Goal: Task Accomplishment & Management: Use online tool/utility

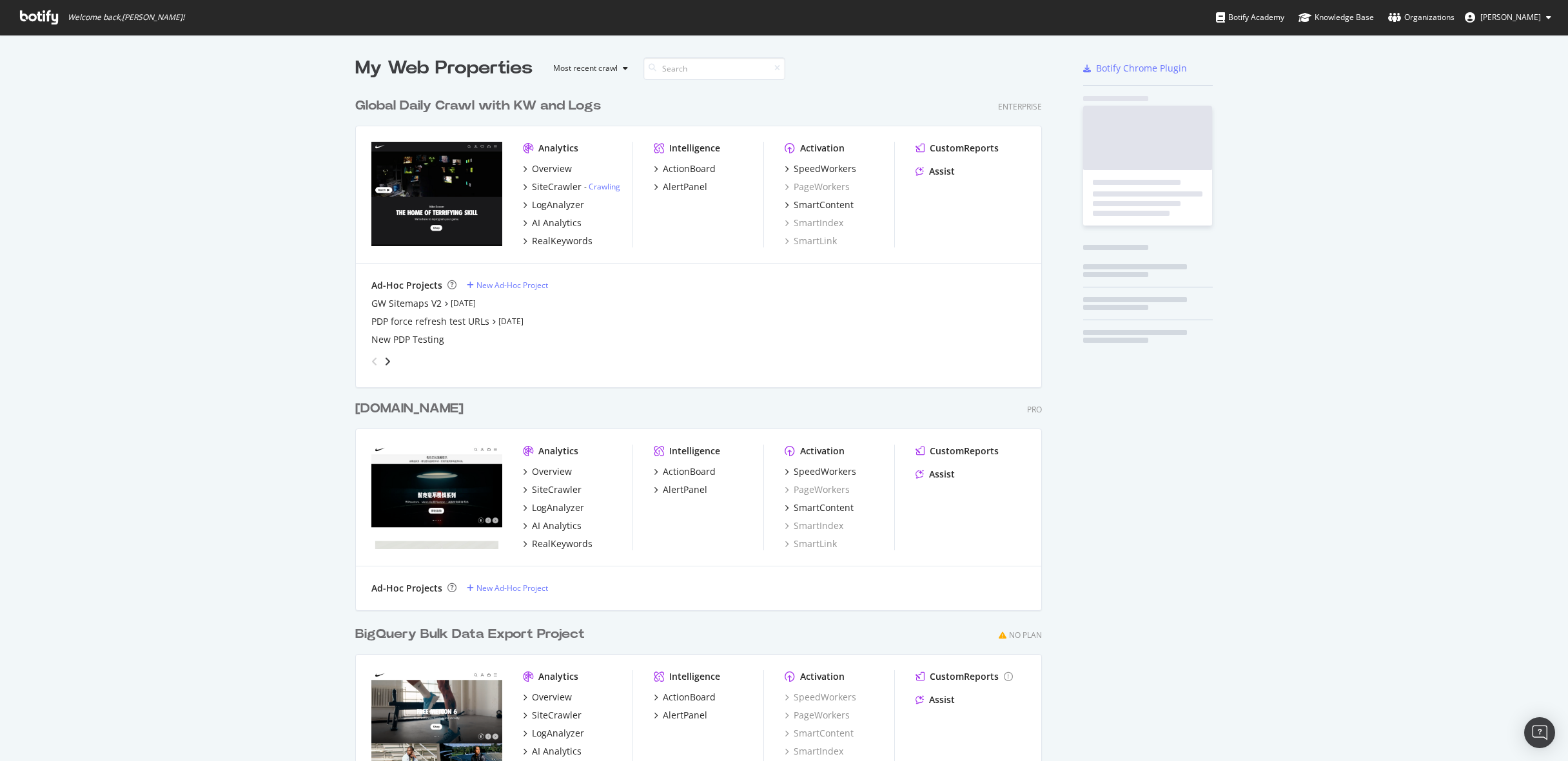
scroll to position [754, 697]
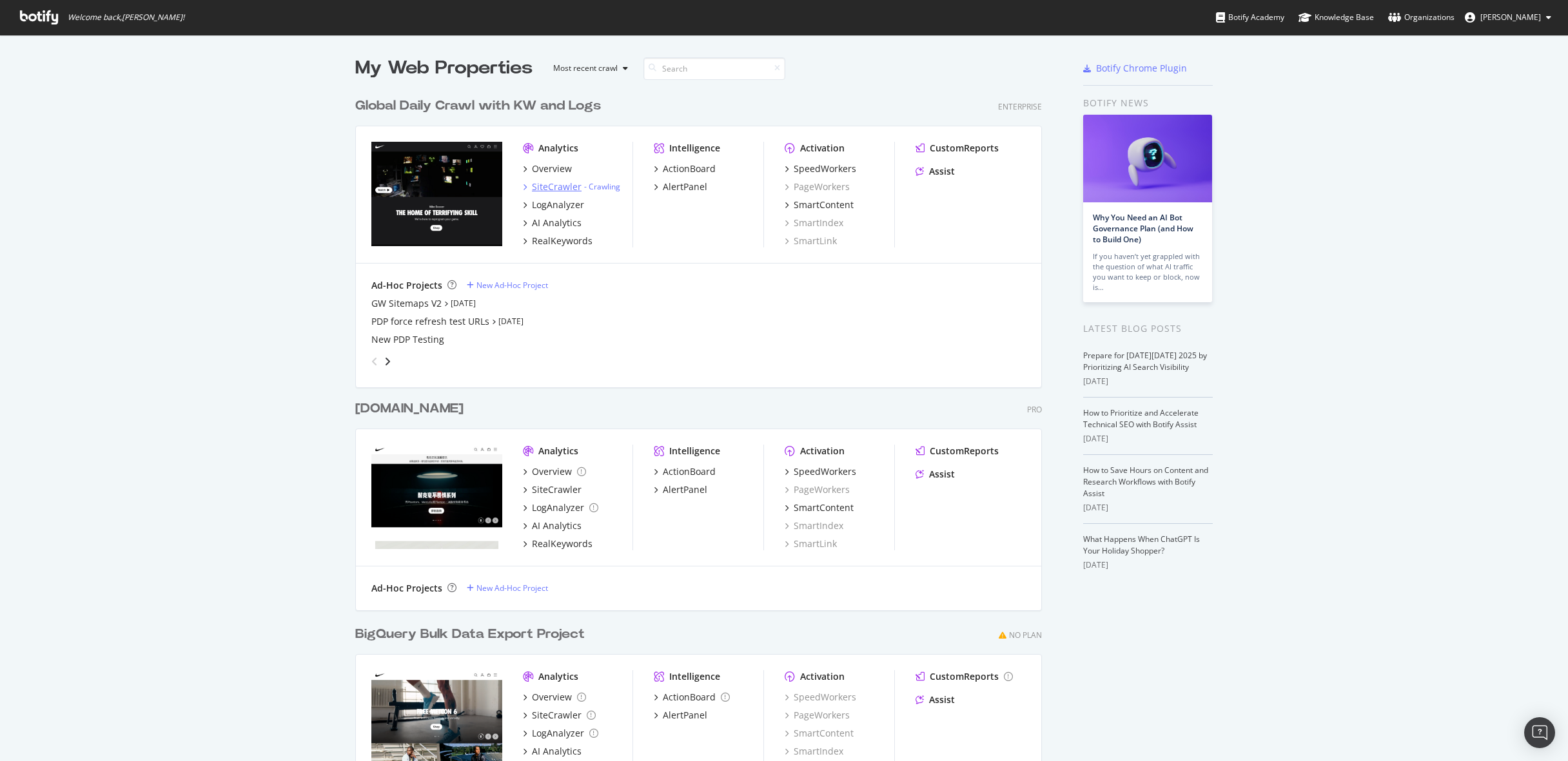
click at [568, 184] on div "SiteCrawler" at bounding box center [557, 187] width 50 height 13
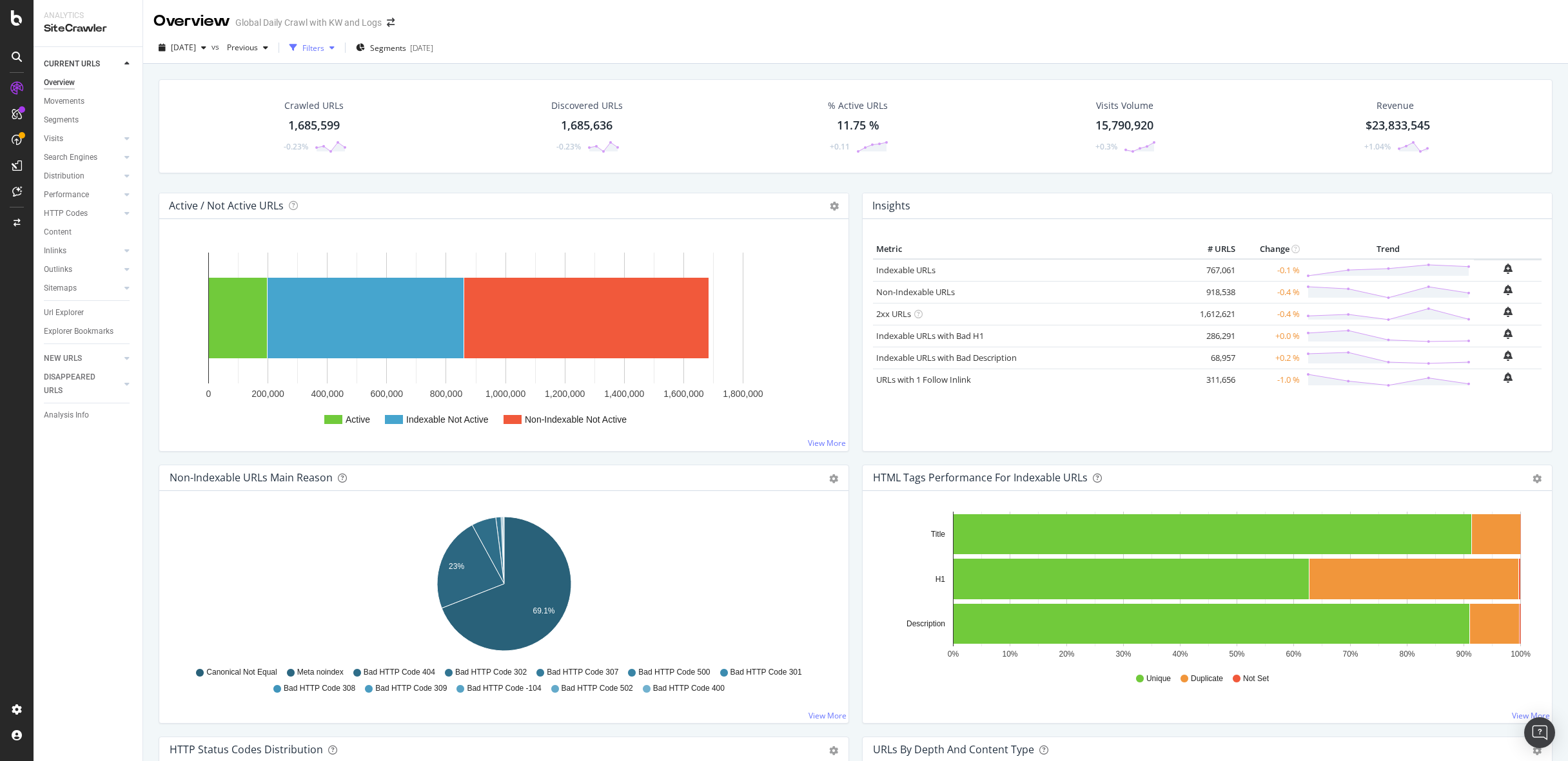
click at [325, 49] on div "Filters" at bounding box center [313, 48] width 22 height 11
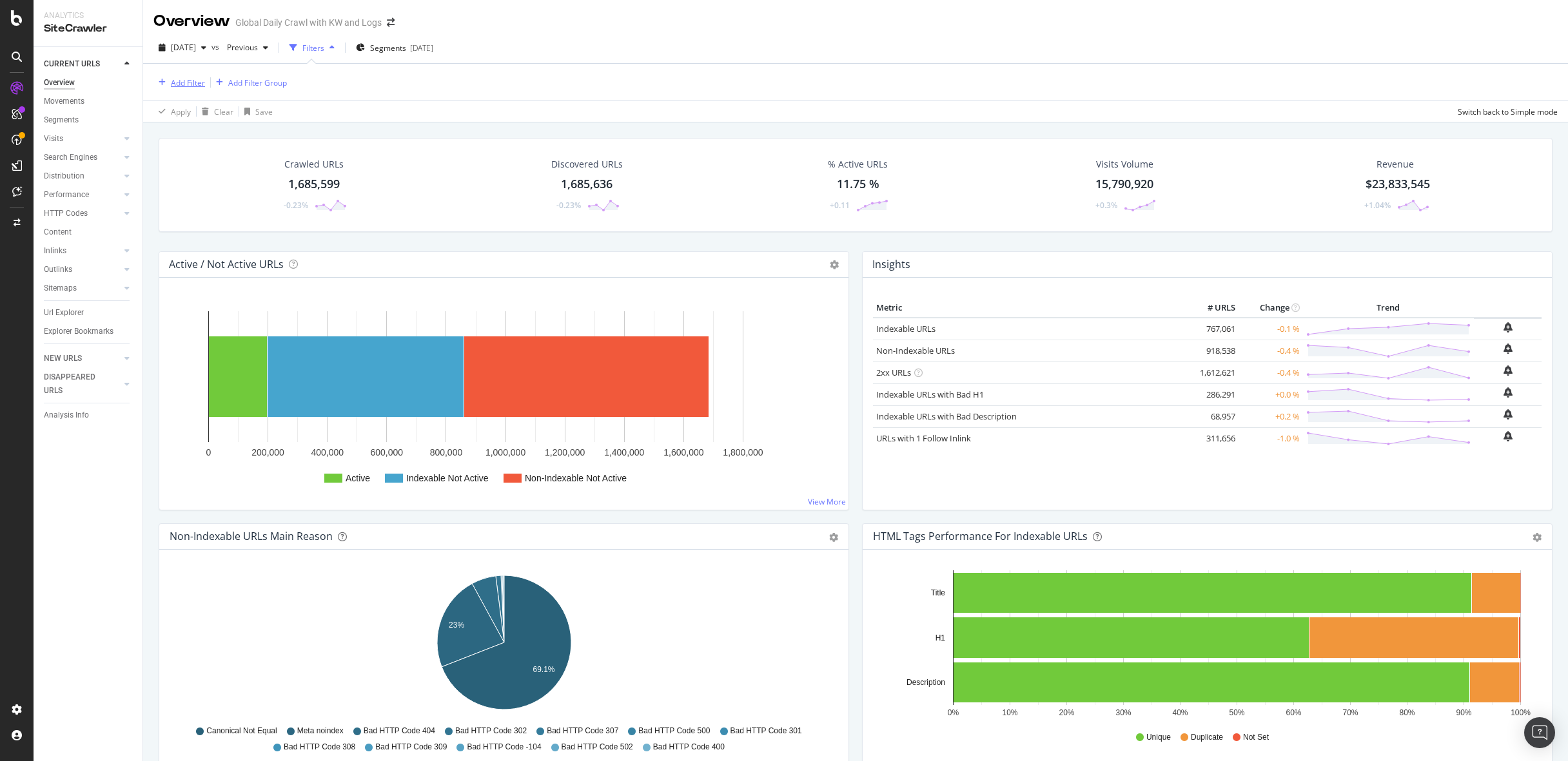
click at [178, 76] on div "Add Filter" at bounding box center [179, 82] width 52 height 14
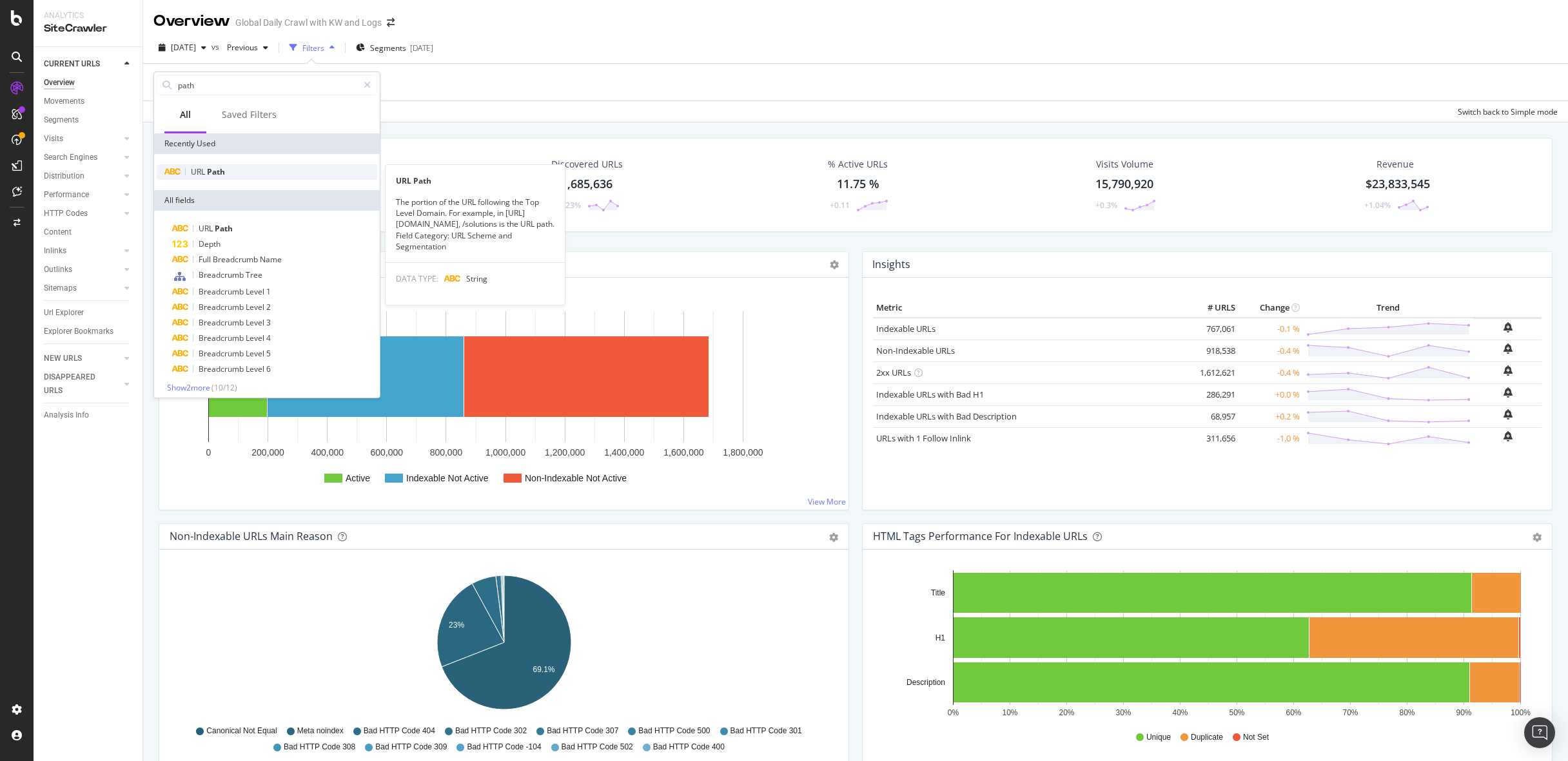
type input "path"
click at [211, 176] on span "Path" at bounding box center [215, 171] width 18 height 11
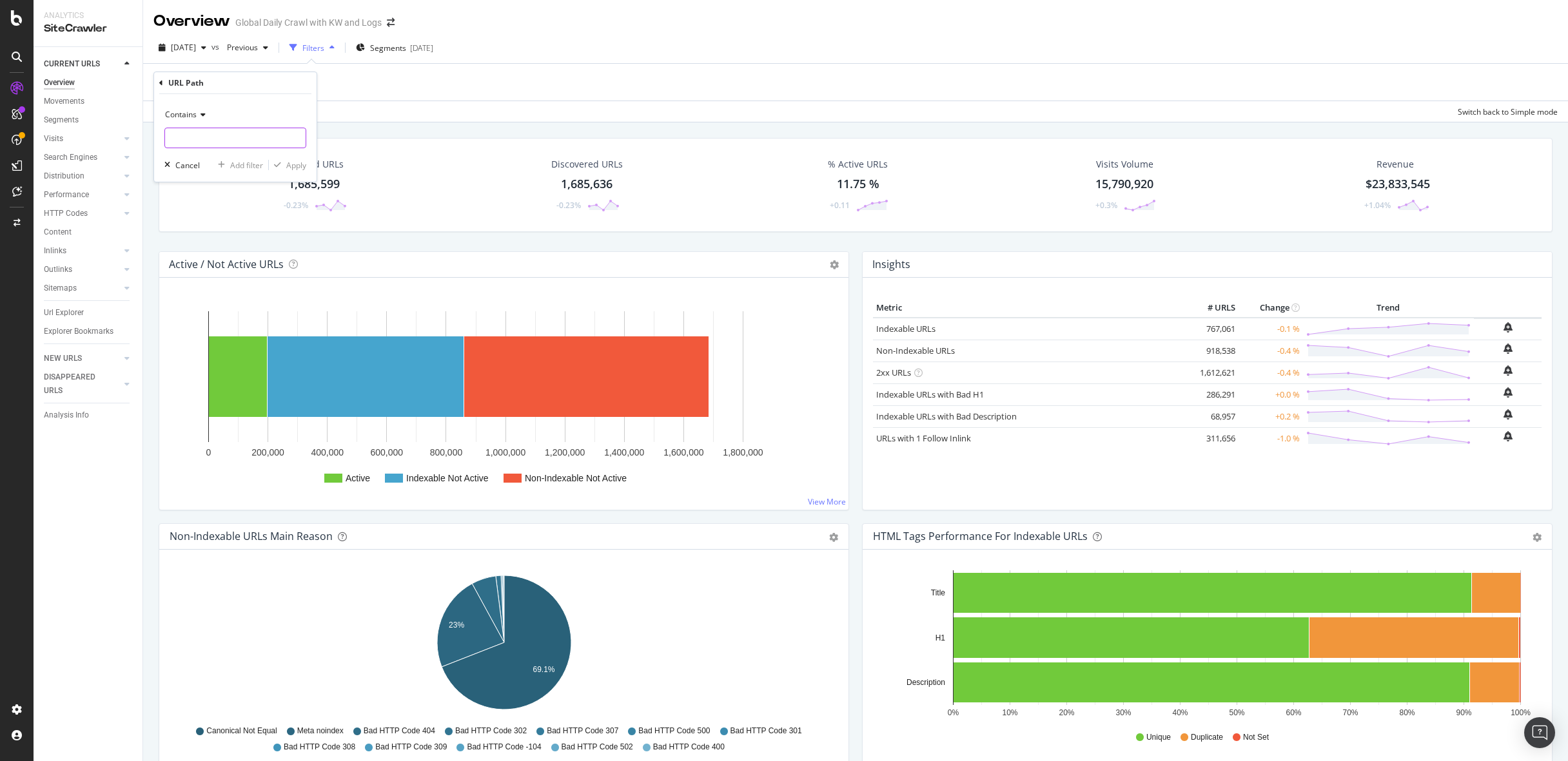
click at [197, 134] on input "text" at bounding box center [235, 138] width 141 height 21
type input "/"
type input "s"
type input "/size-fit/"
click at [288, 164] on div "Apply" at bounding box center [296, 165] width 20 height 11
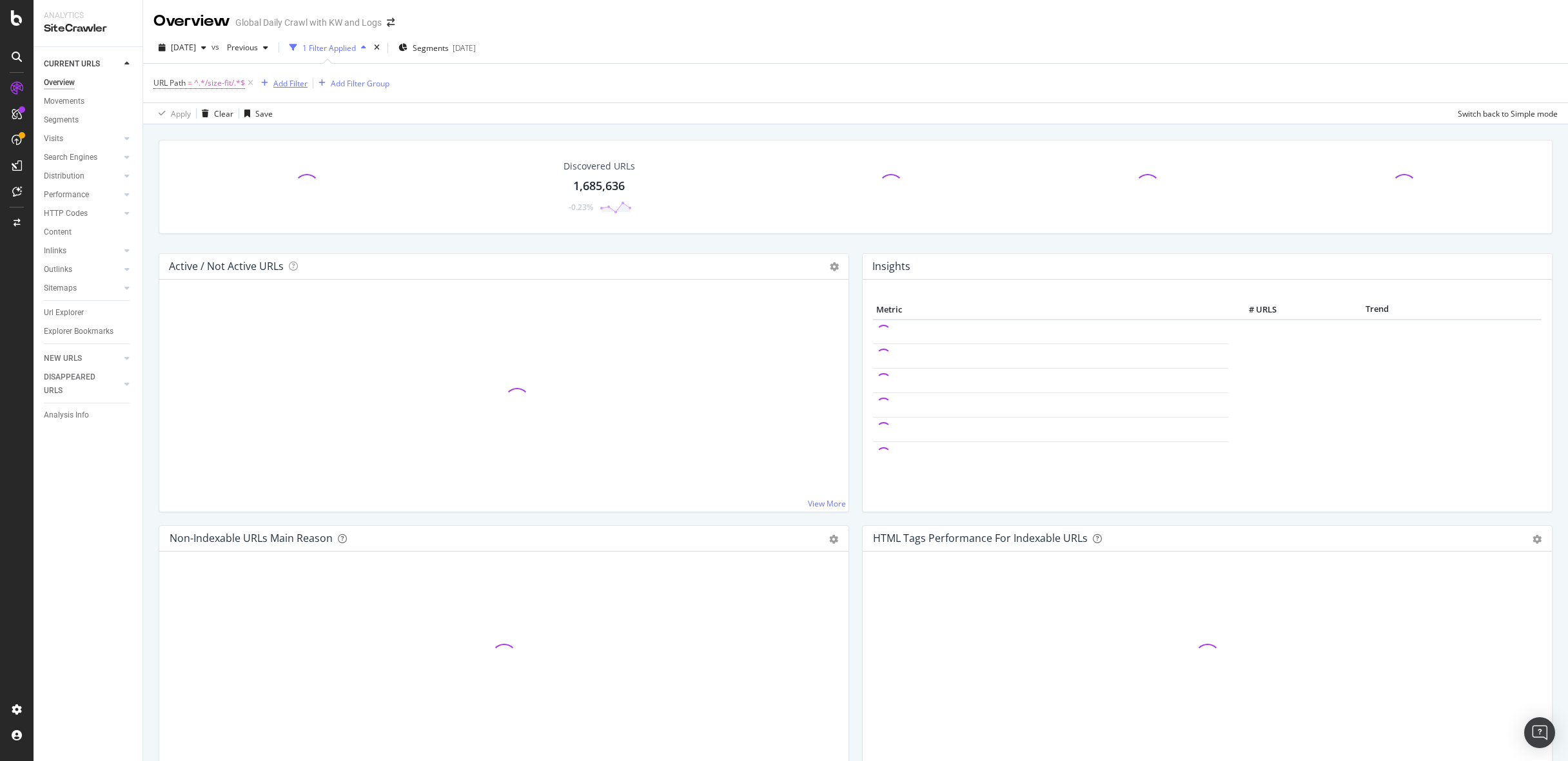
click at [284, 82] on div "Add Filter" at bounding box center [291, 83] width 34 height 11
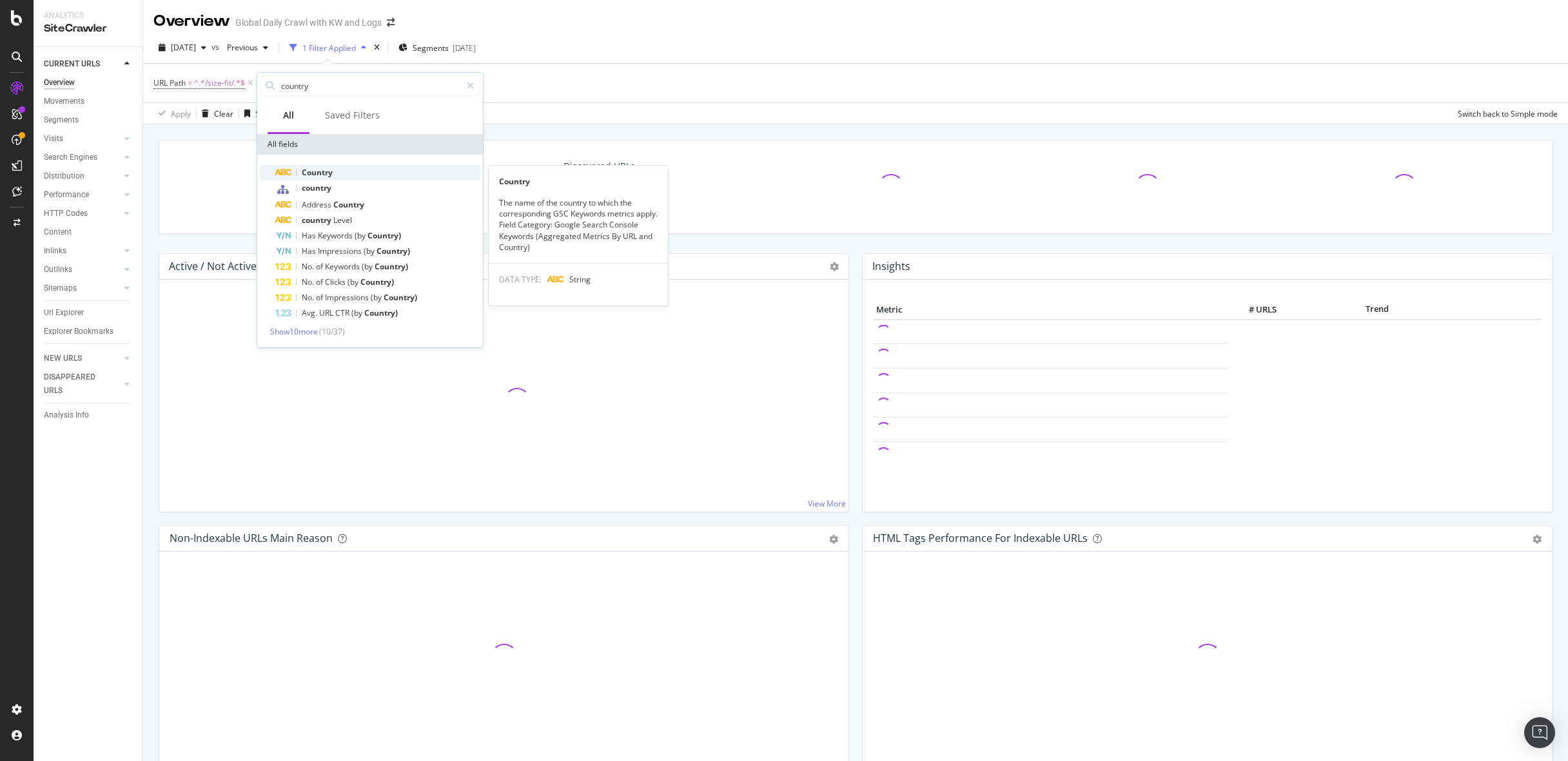
type input "country"
click at [318, 170] on span "Country" at bounding box center [317, 172] width 31 height 11
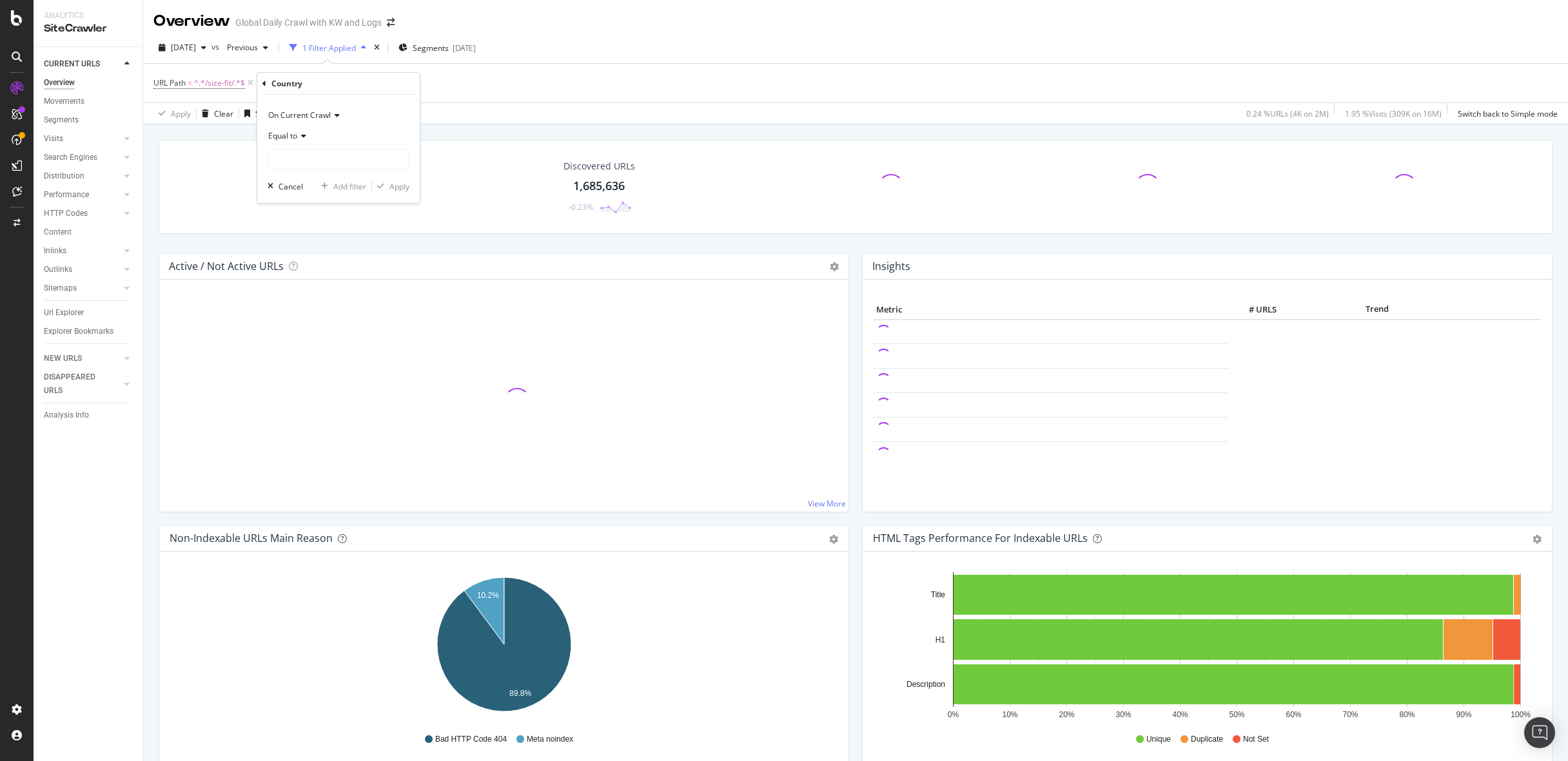
click at [261, 82] on div "Country On Current Crawl Equal to Cancel Add filter Apply" at bounding box center [338, 138] width 162 height 130
click at [262, 82] on icon at bounding box center [264, 84] width 4 height 8
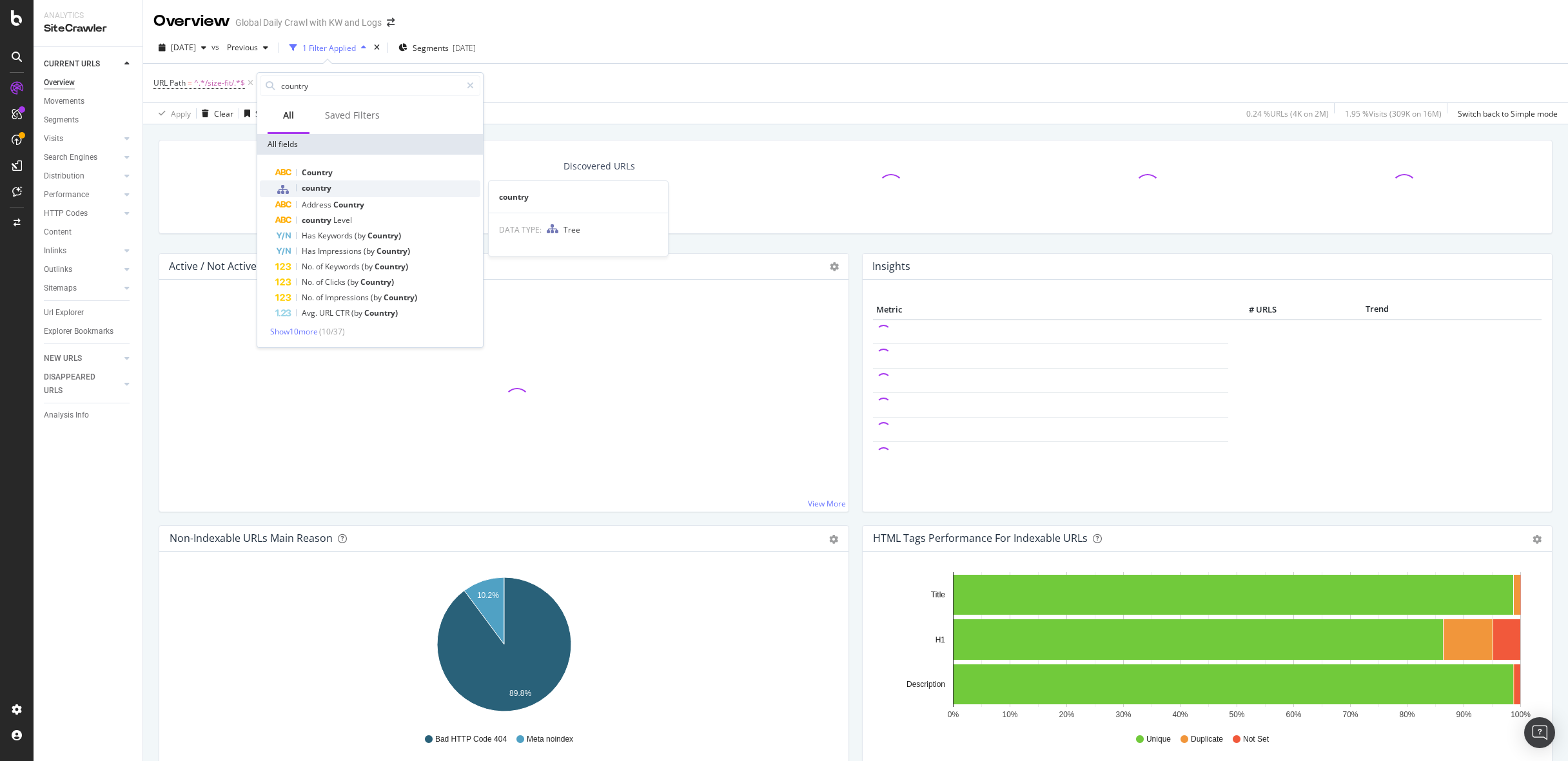
click at [329, 181] on div "country" at bounding box center [378, 189] width 205 height 17
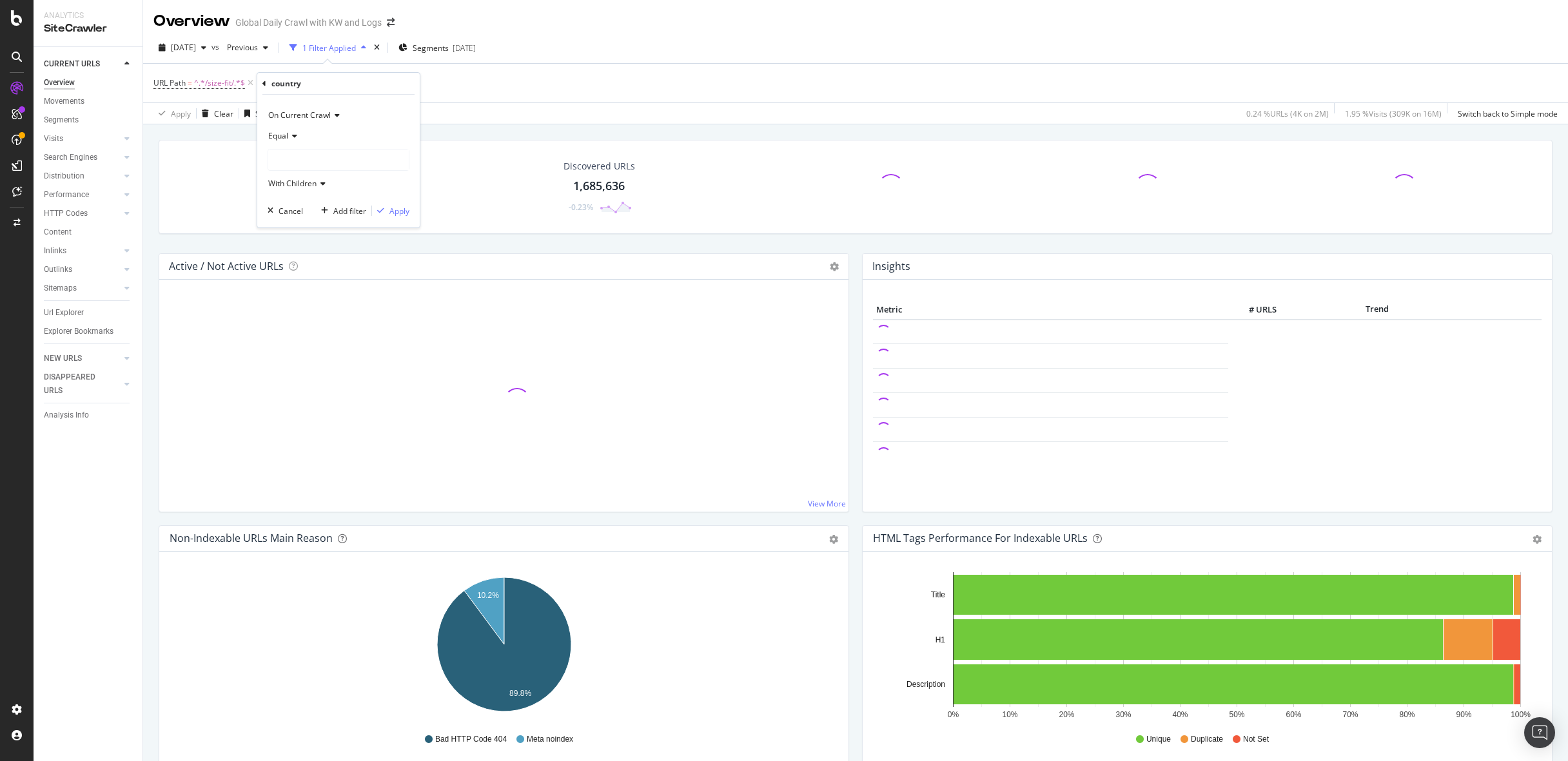
click at [321, 156] on div at bounding box center [338, 160] width 141 height 21
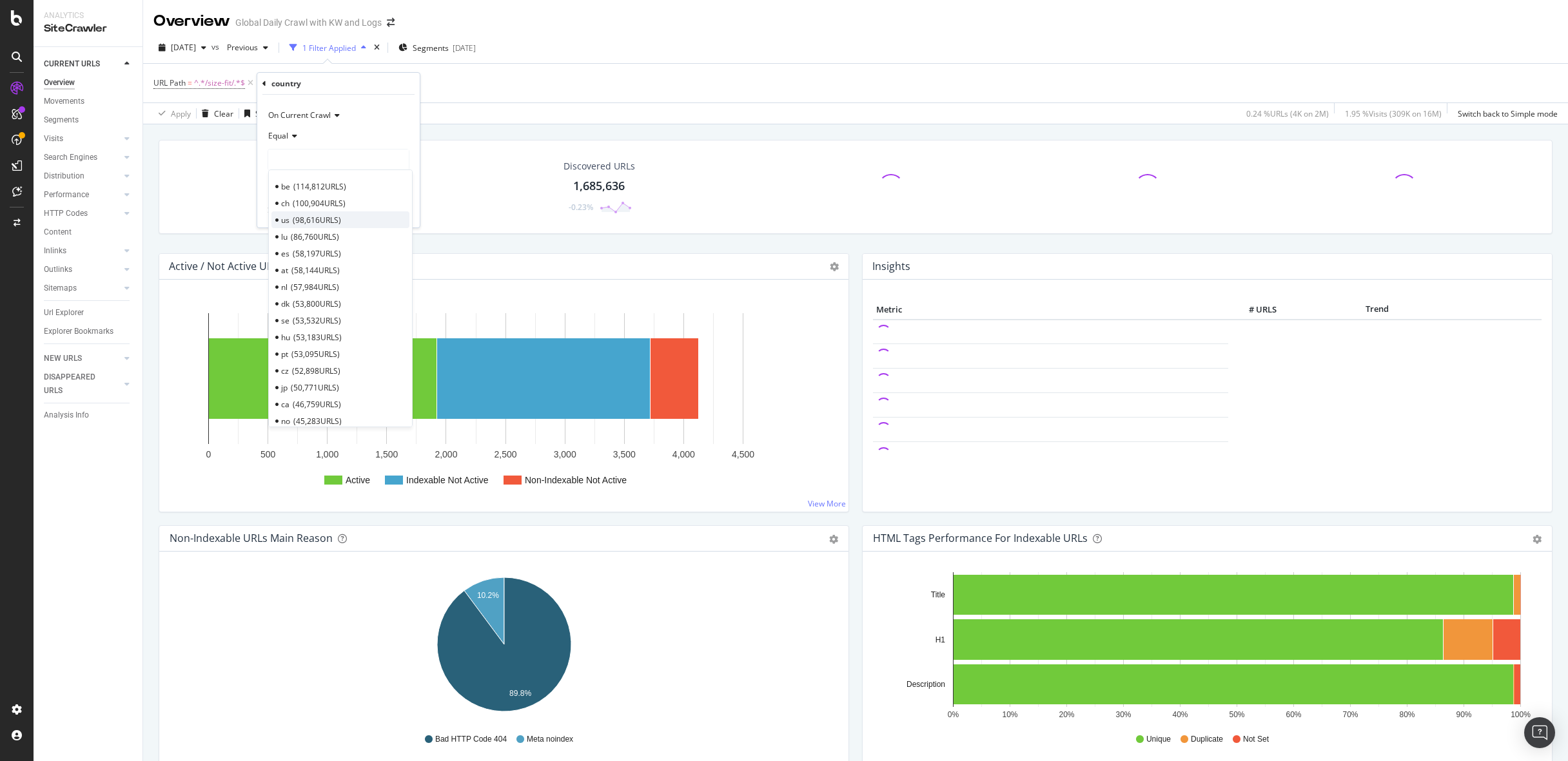
click at [329, 223] on span "98,616 URLS" at bounding box center [317, 220] width 48 height 11
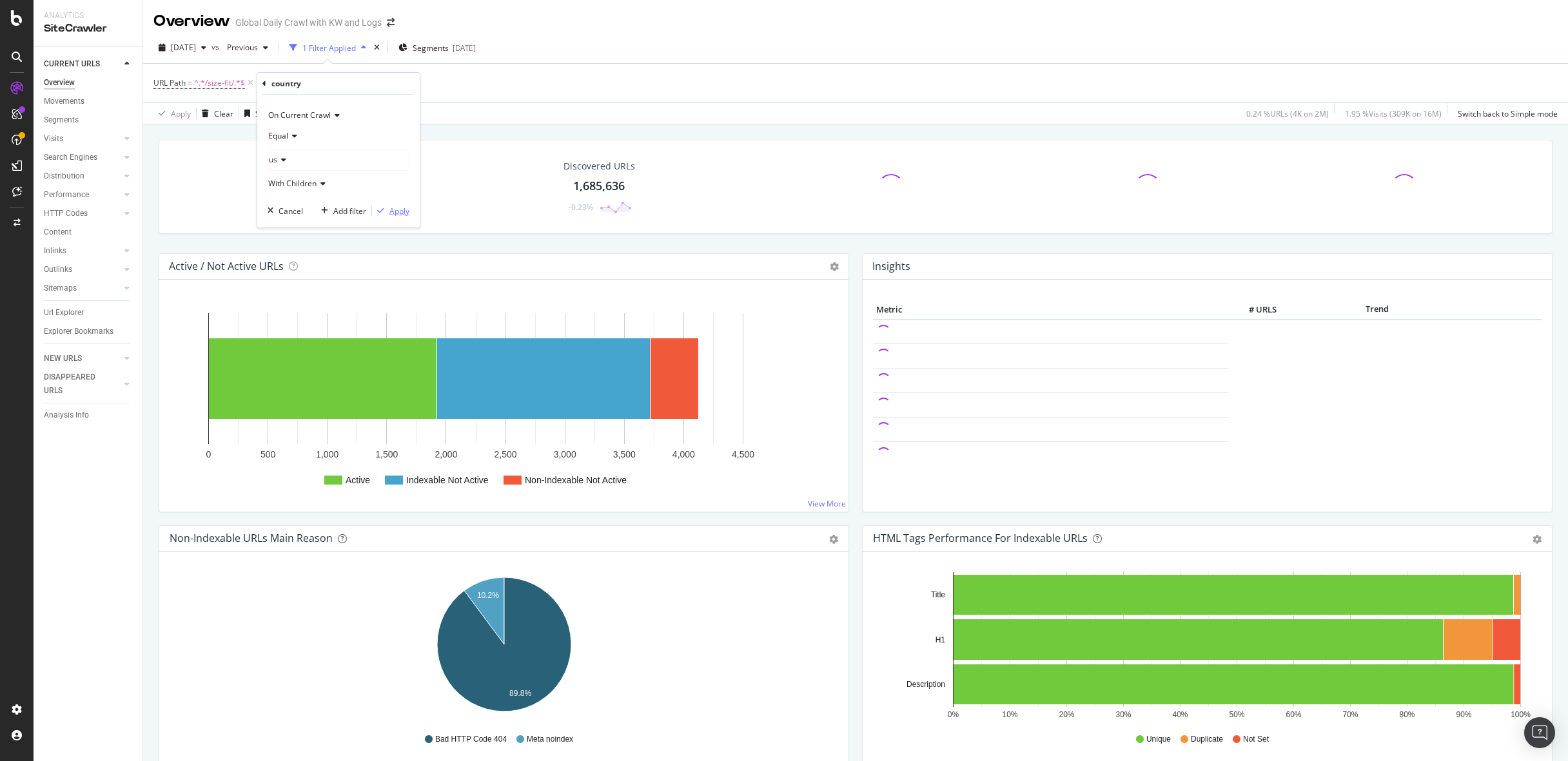
click at [404, 210] on div "Apply" at bounding box center [399, 211] width 20 height 11
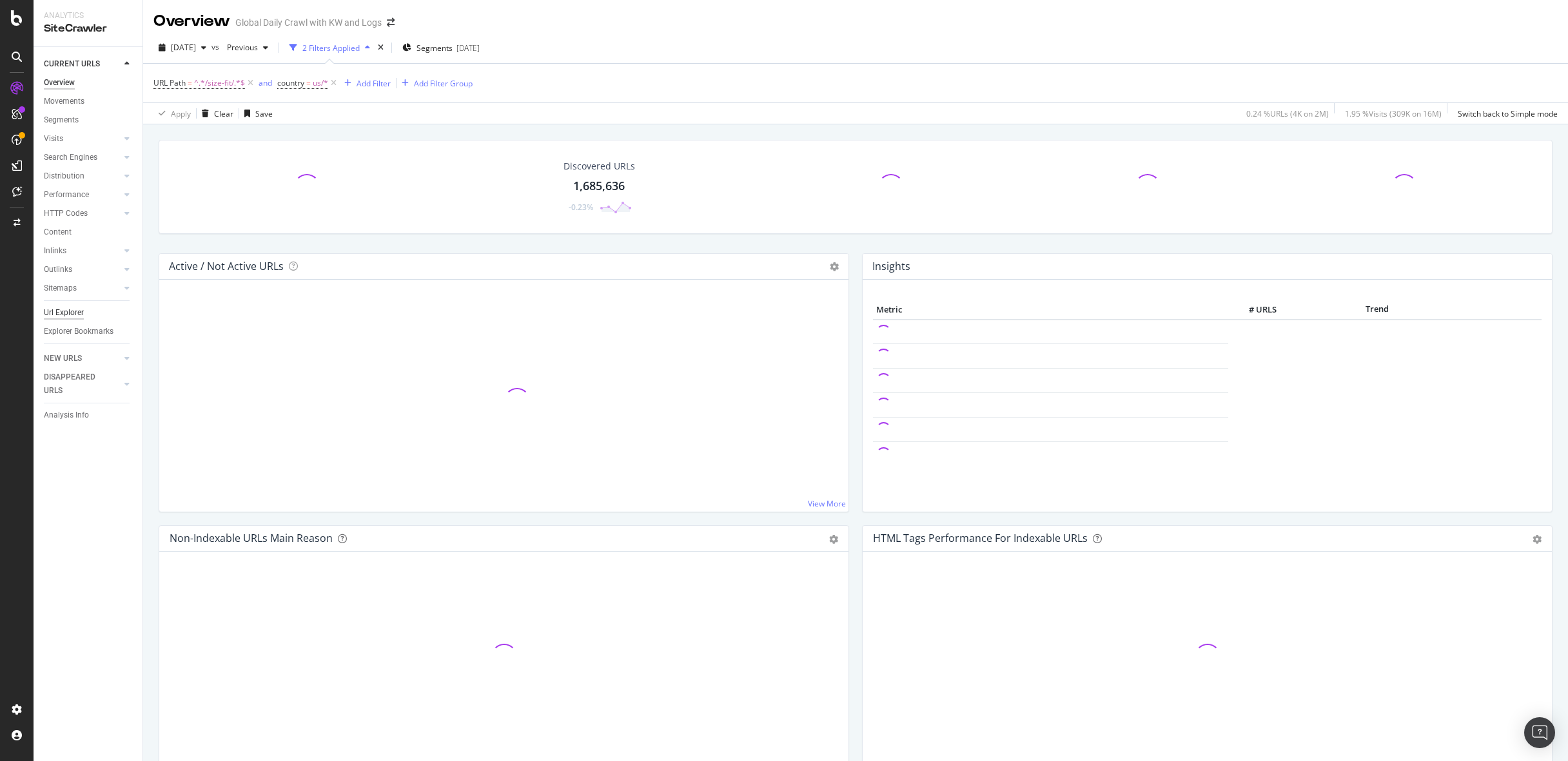
click at [74, 312] on div "Url Explorer" at bounding box center [64, 313] width 40 height 14
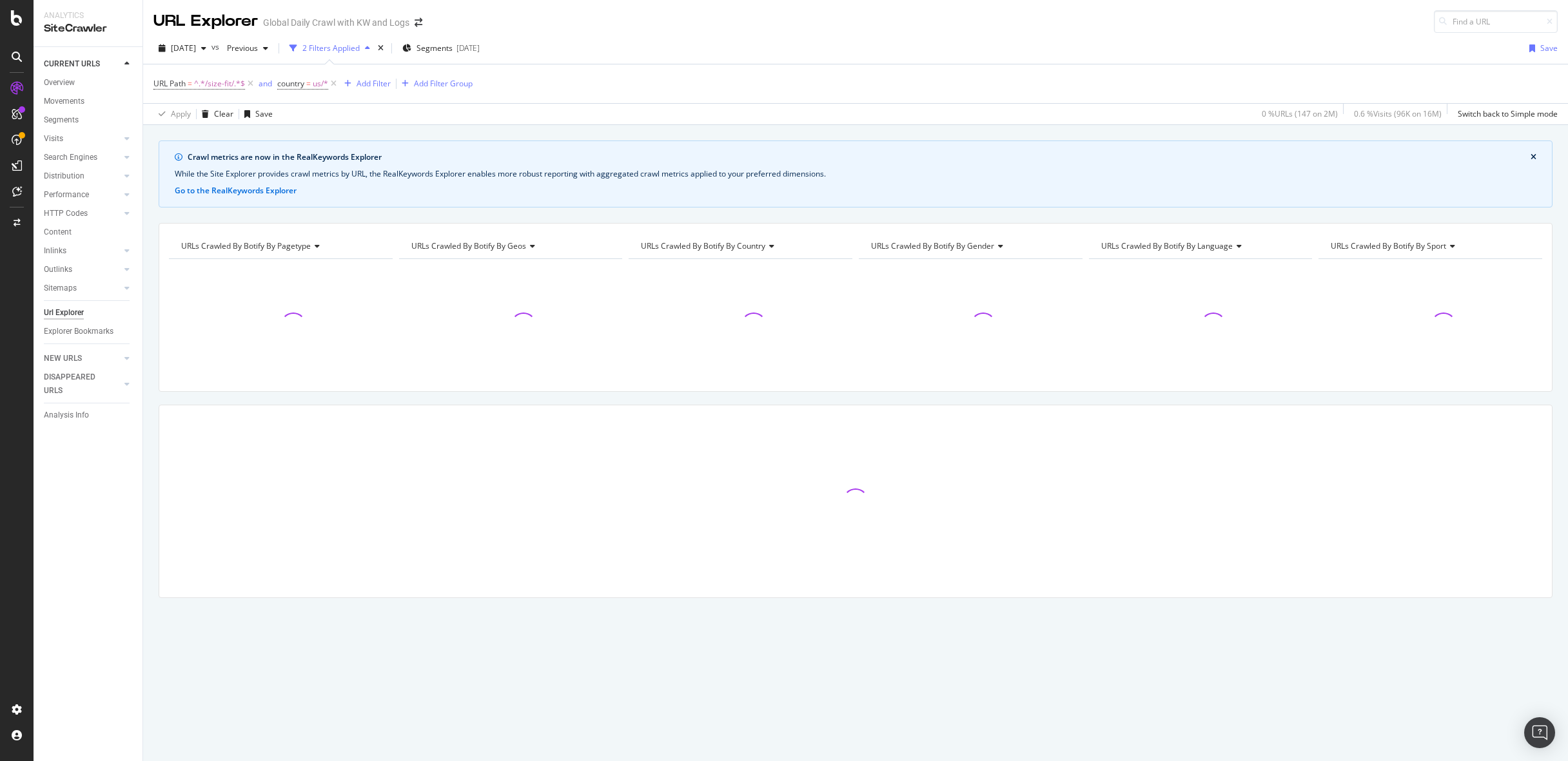
click at [1021, 73] on div "URL Path = ^.*/size-fit/.*$ and country = us/* Add Filter Add Filter Group" at bounding box center [856, 84] width 1404 height 38
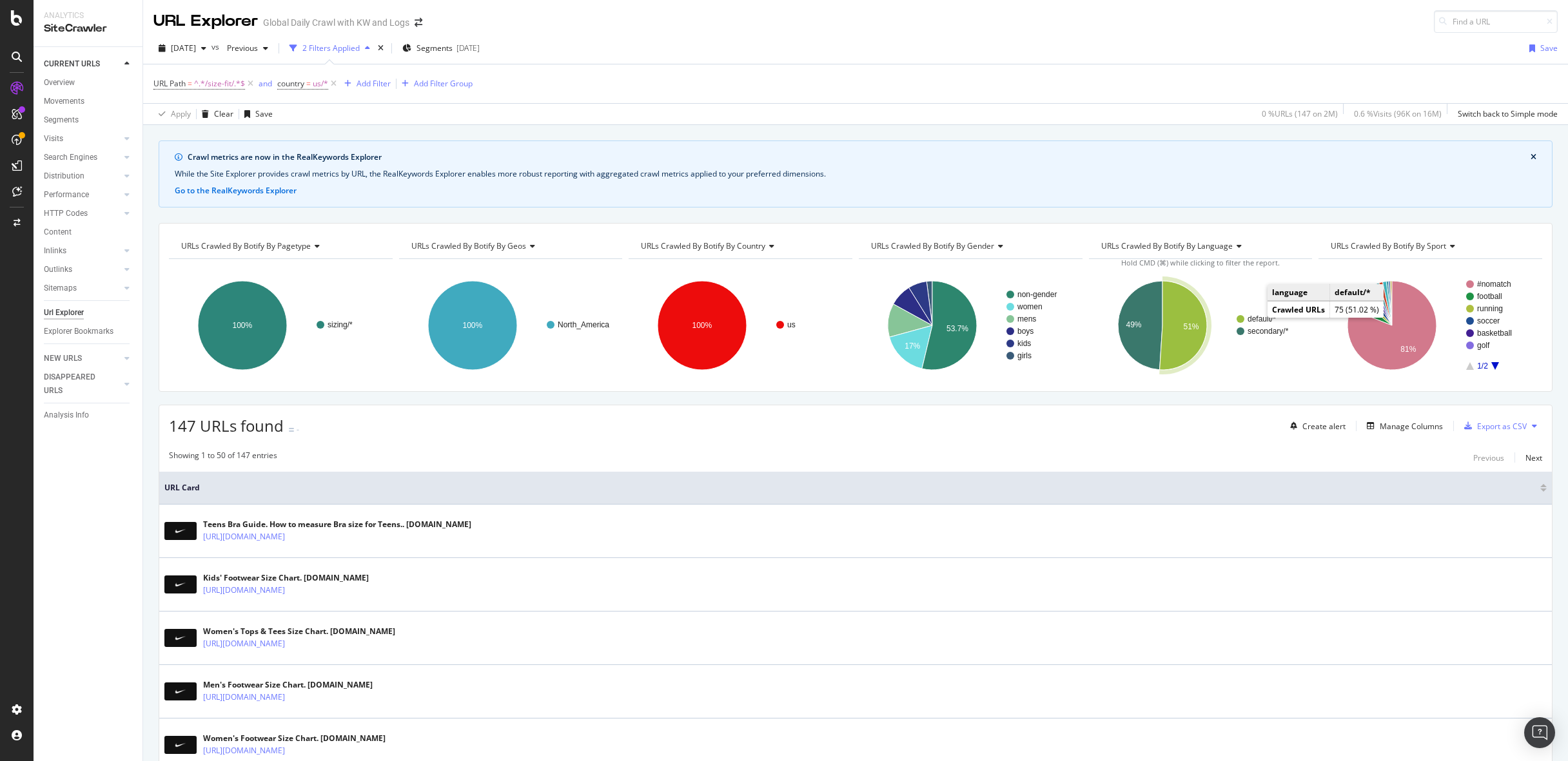
click at [1256, 319] on text "default/*" at bounding box center [1262, 319] width 28 height 9
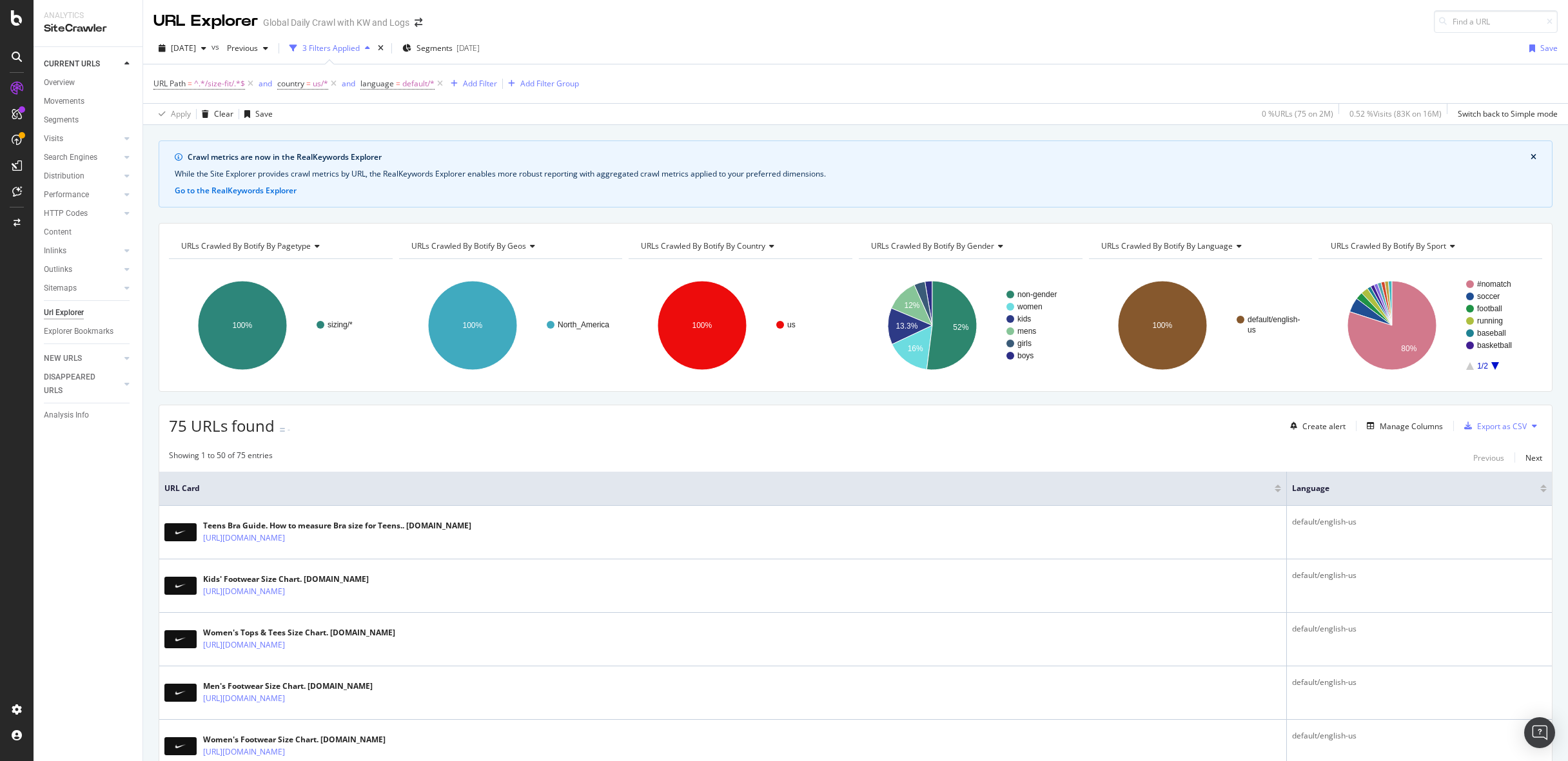
click at [964, 128] on div "Crawl metrics are now in the RealKeywords Explorer While the Site Explorer prov…" at bounding box center [855, 141] width 1425 height 31
click at [221, 107] on div "Clear" at bounding box center [215, 114] width 37 height 19
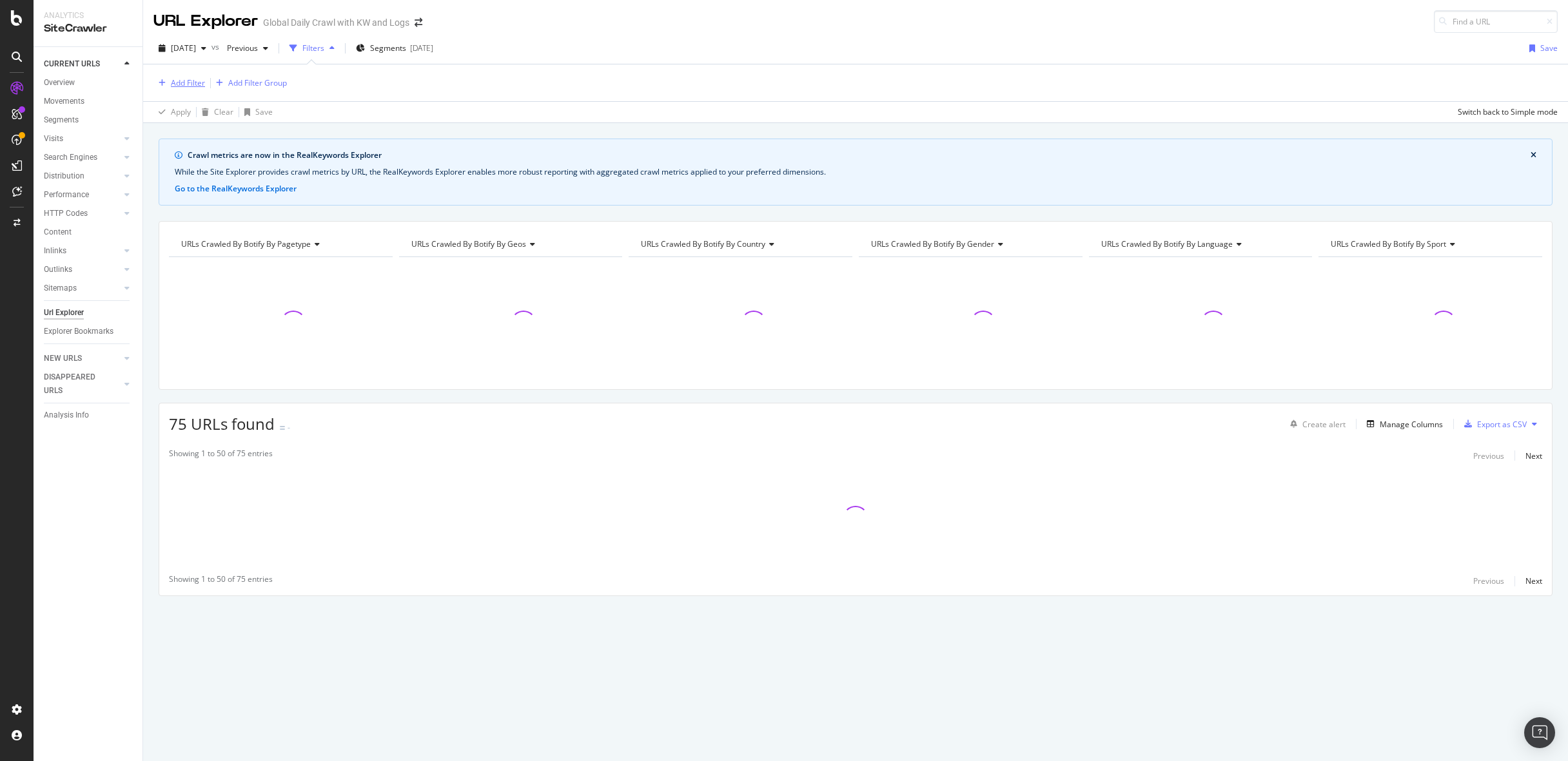
click at [194, 85] on div "Add Filter" at bounding box center [188, 83] width 34 height 11
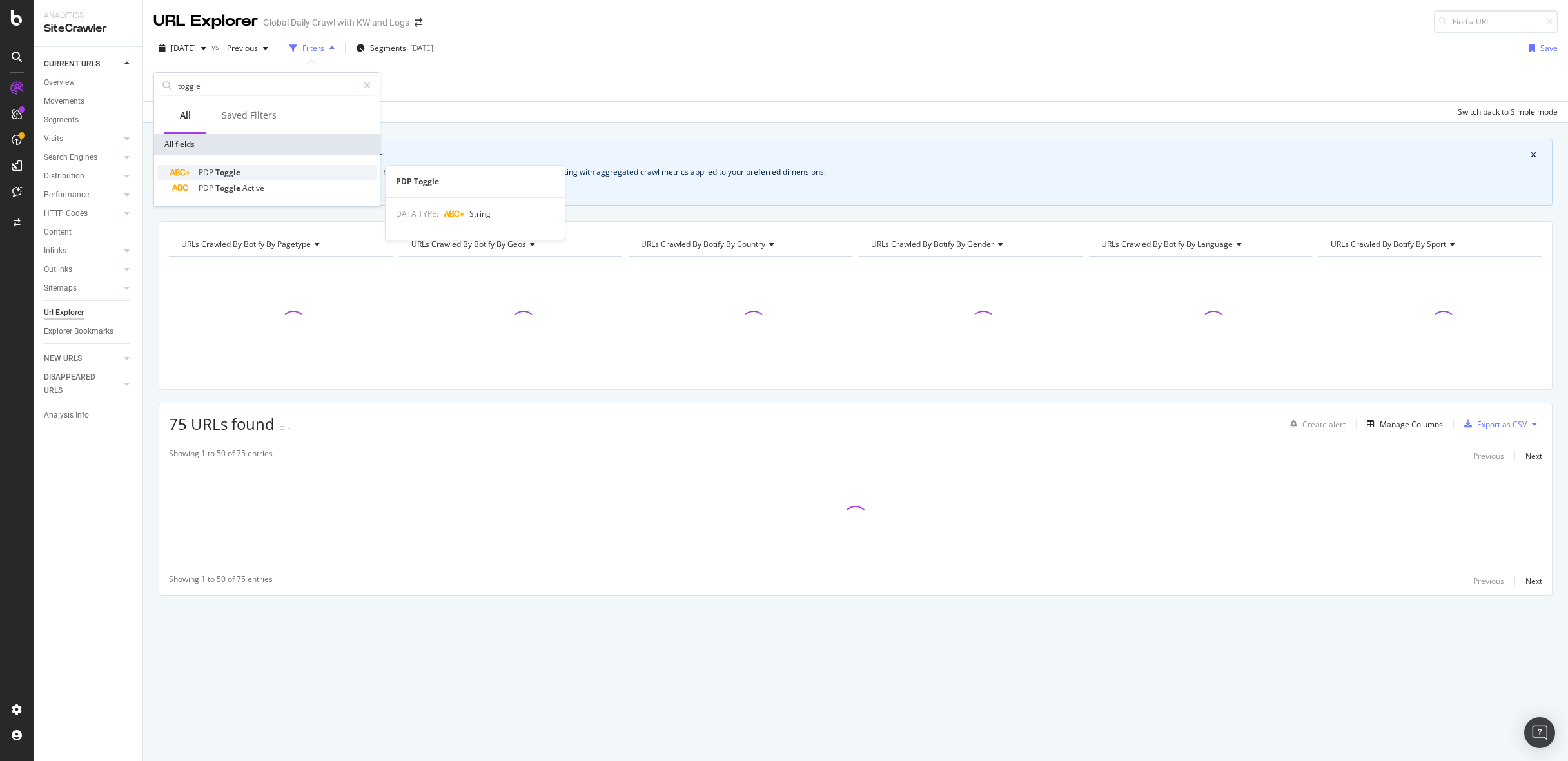
type input "toggle"
click at [230, 175] on span "Toggle" at bounding box center [228, 172] width 25 height 11
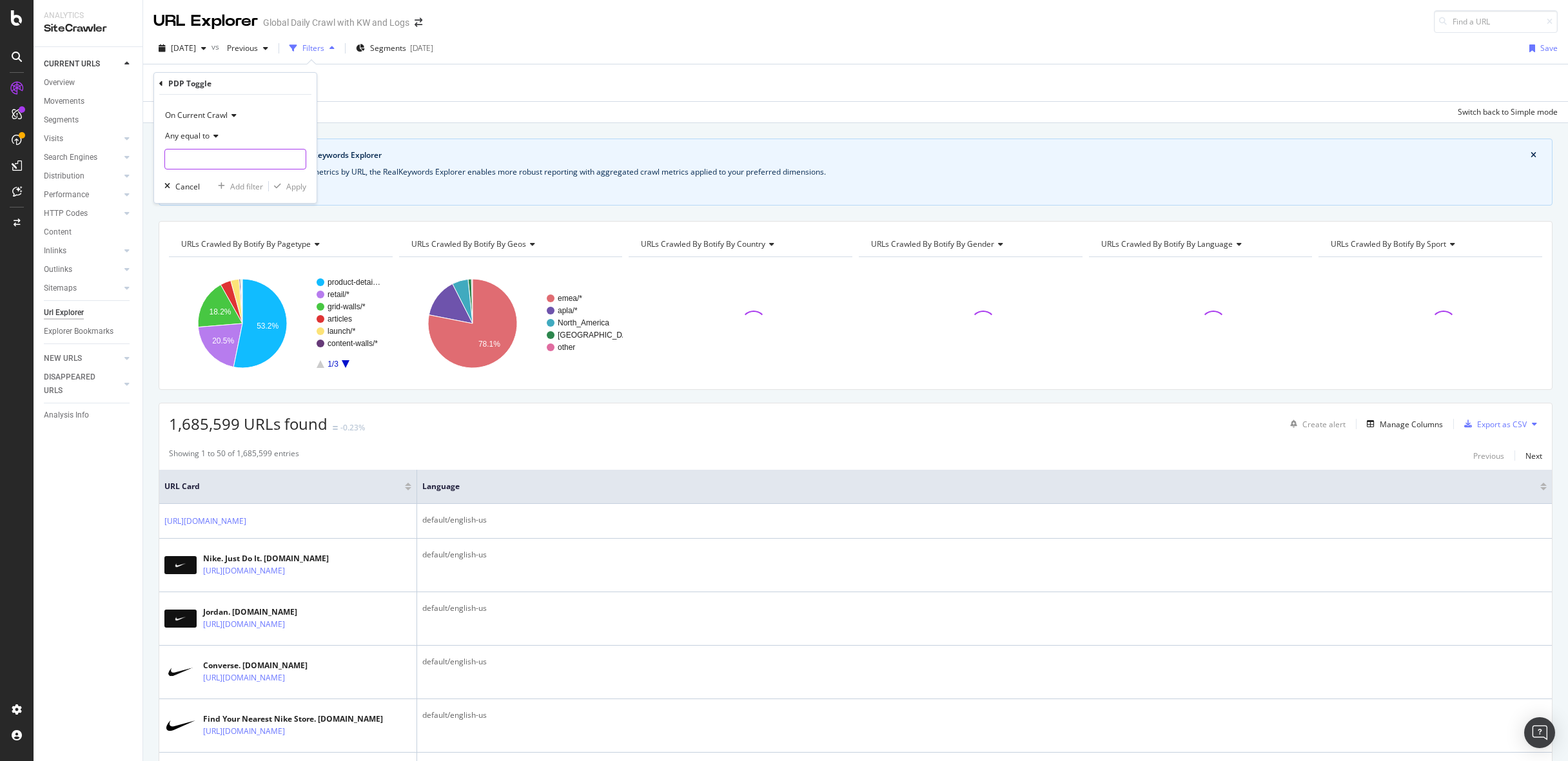
click at [263, 166] on input "text" at bounding box center [235, 159] width 141 height 21
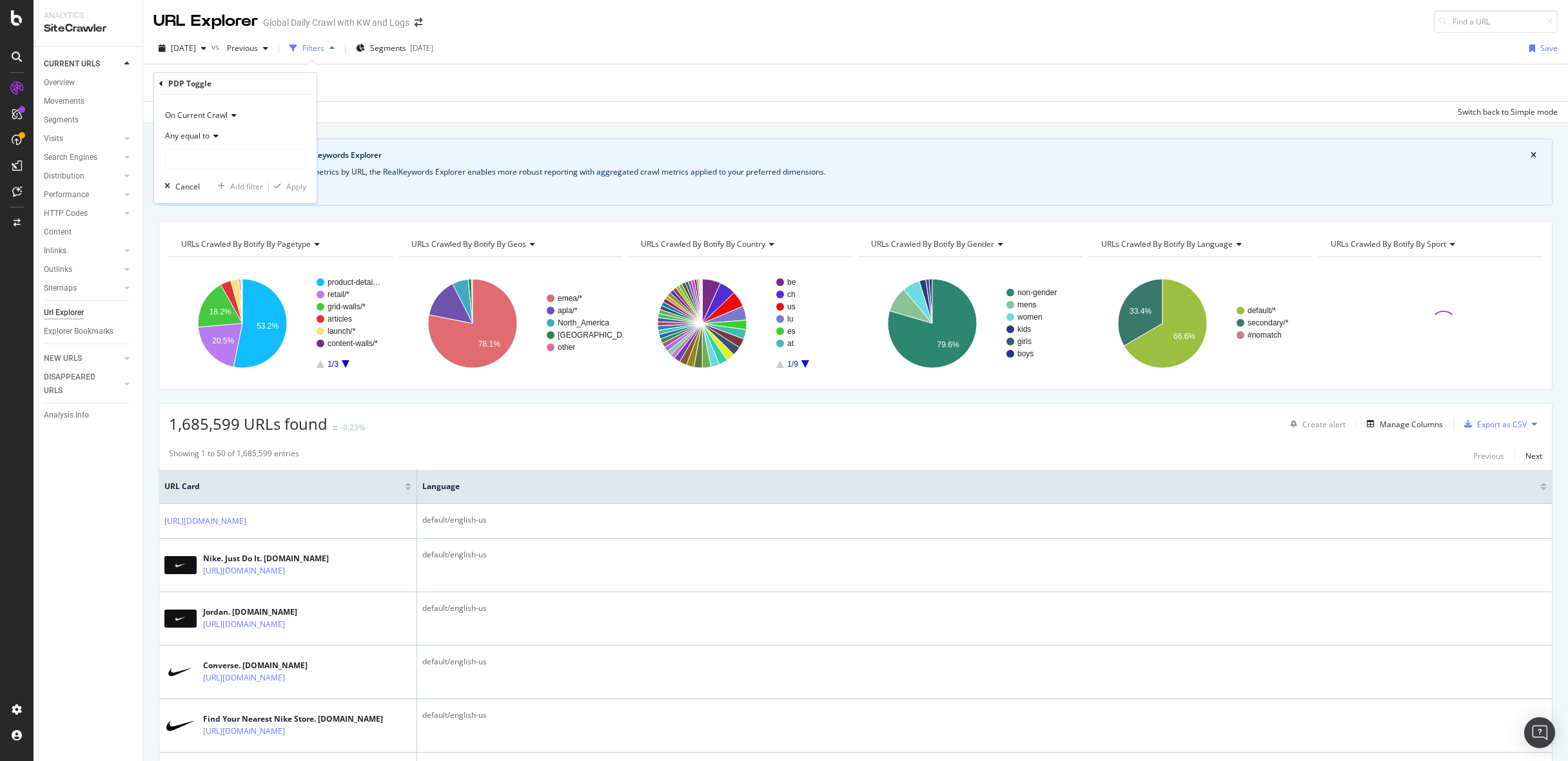
click at [203, 146] on div "Any equal to" at bounding box center [235, 136] width 141 height 21
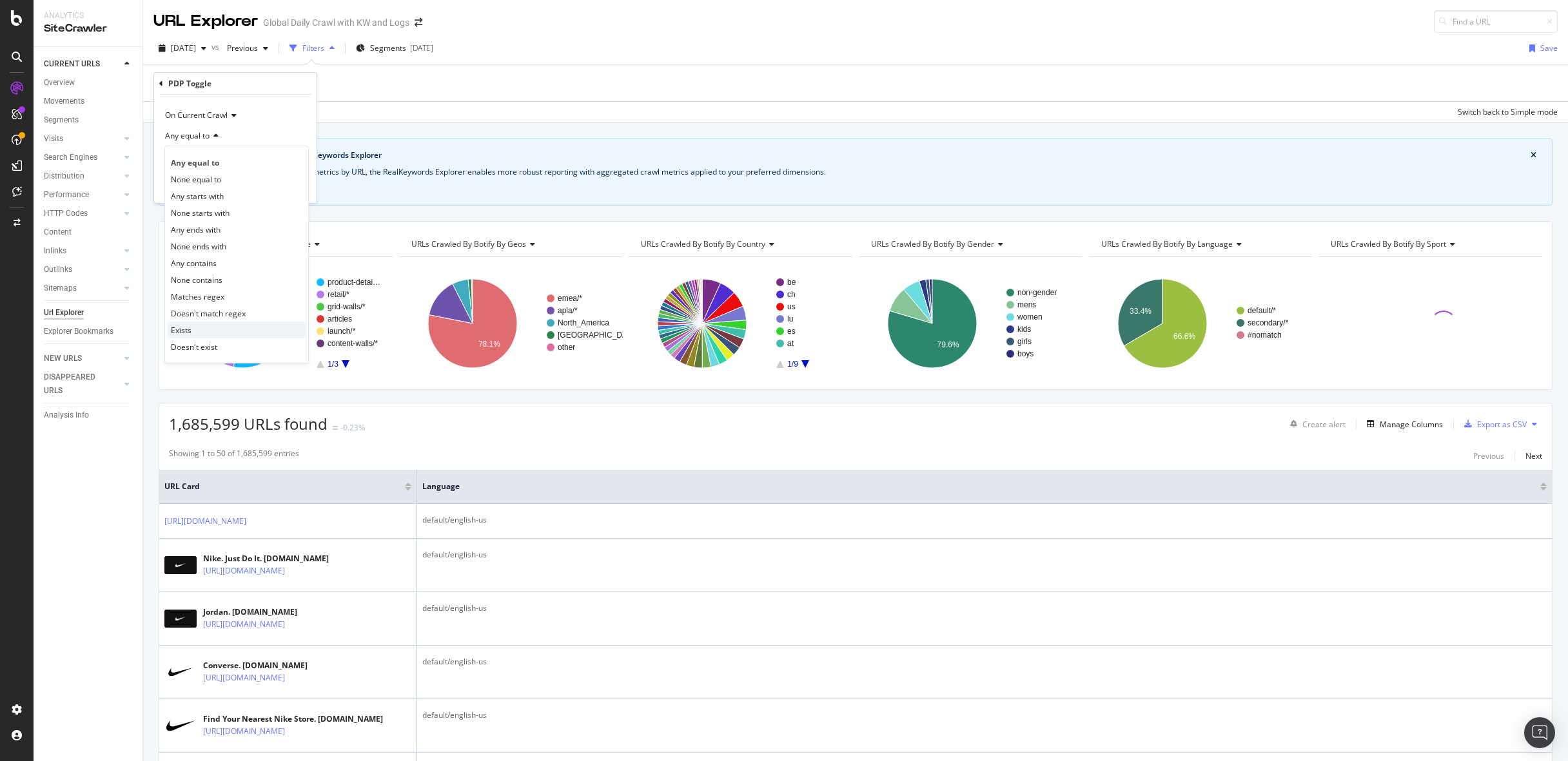
click at [198, 325] on div "Exists" at bounding box center [236, 330] width 138 height 17
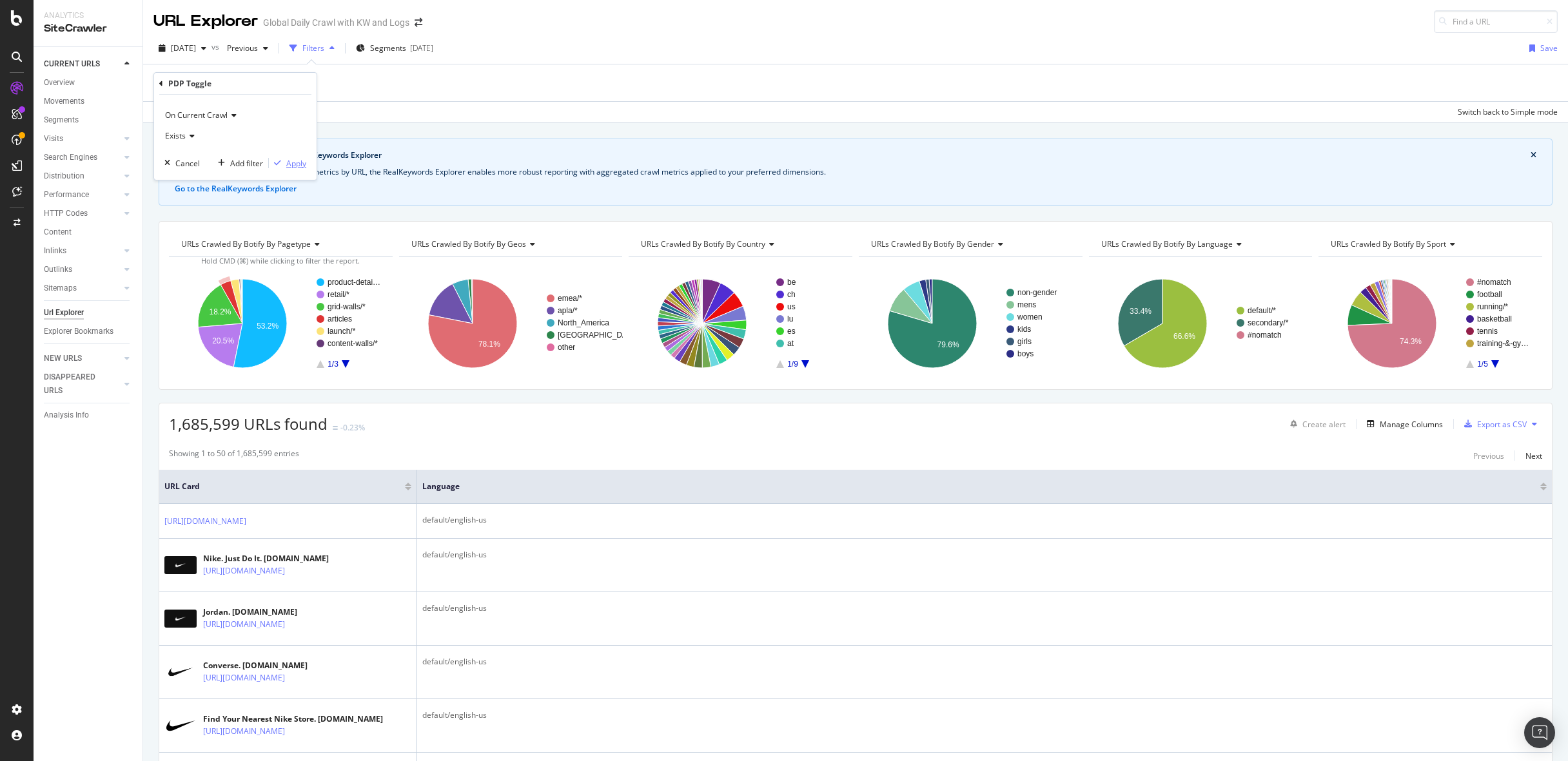
click at [291, 161] on div "Apply" at bounding box center [296, 163] width 20 height 11
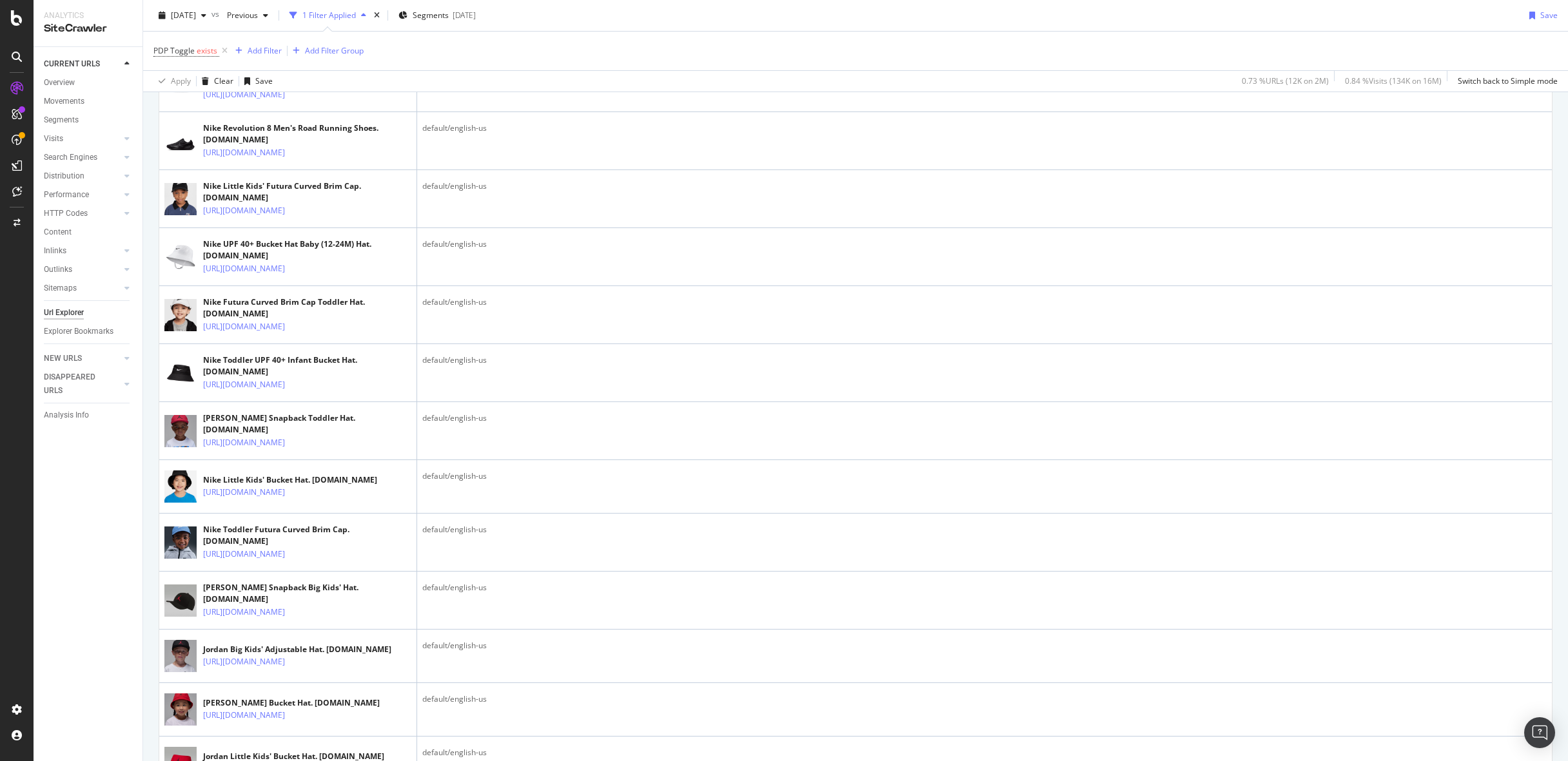
scroll to position [1530, 0]
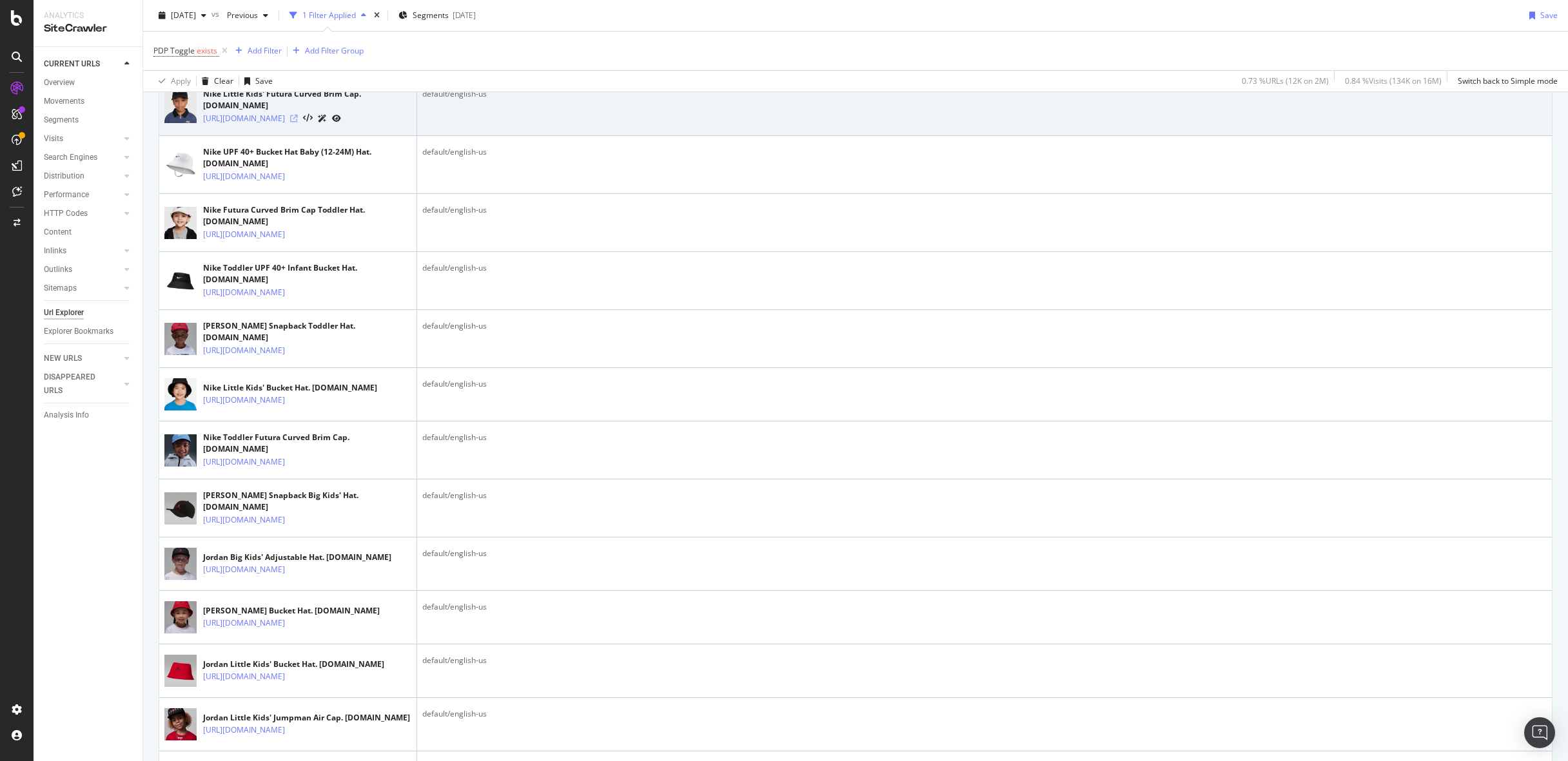
click at [298, 122] on icon at bounding box center [294, 118] width 8 height 8
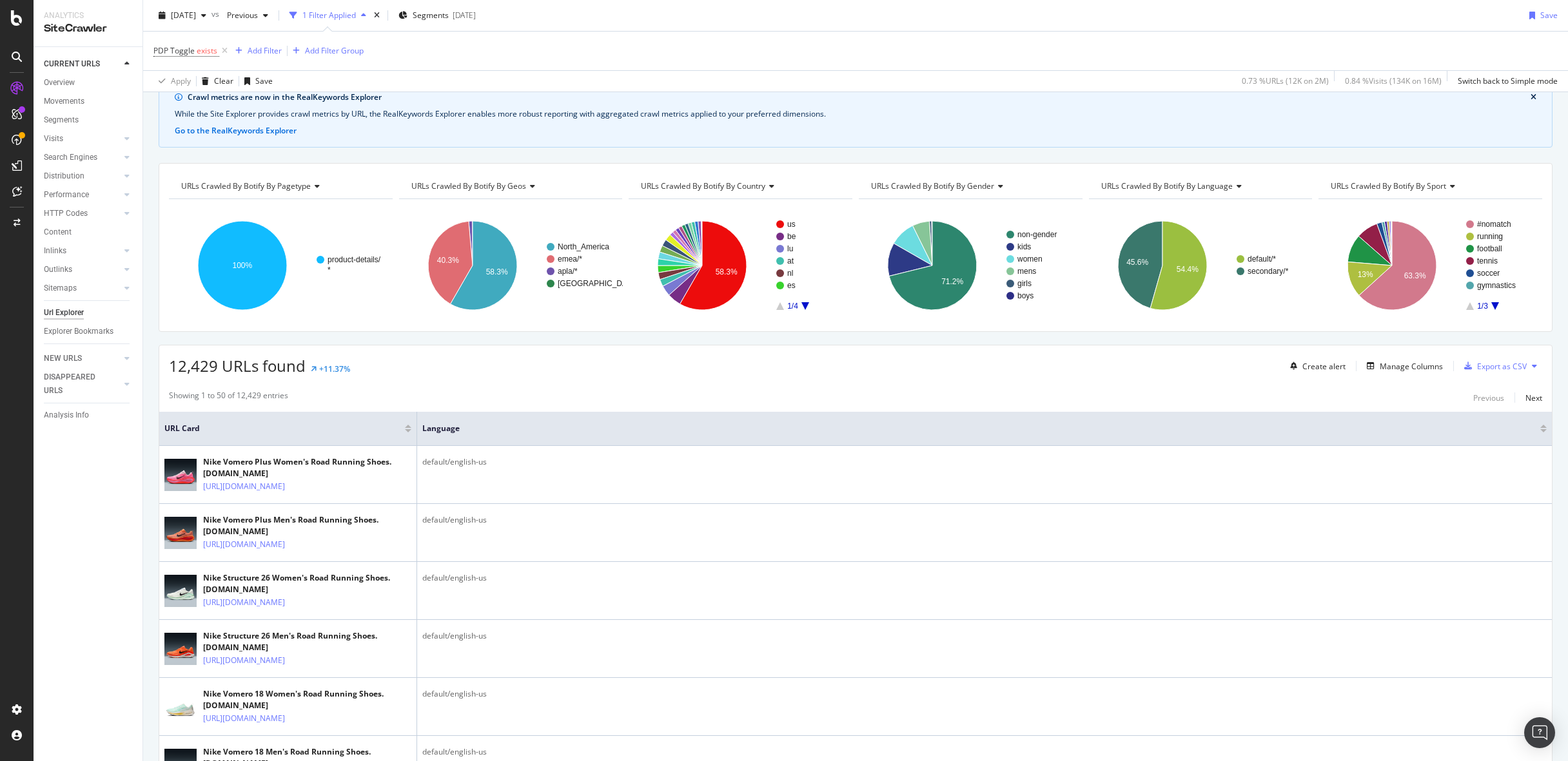
scroll to position [0, 0]
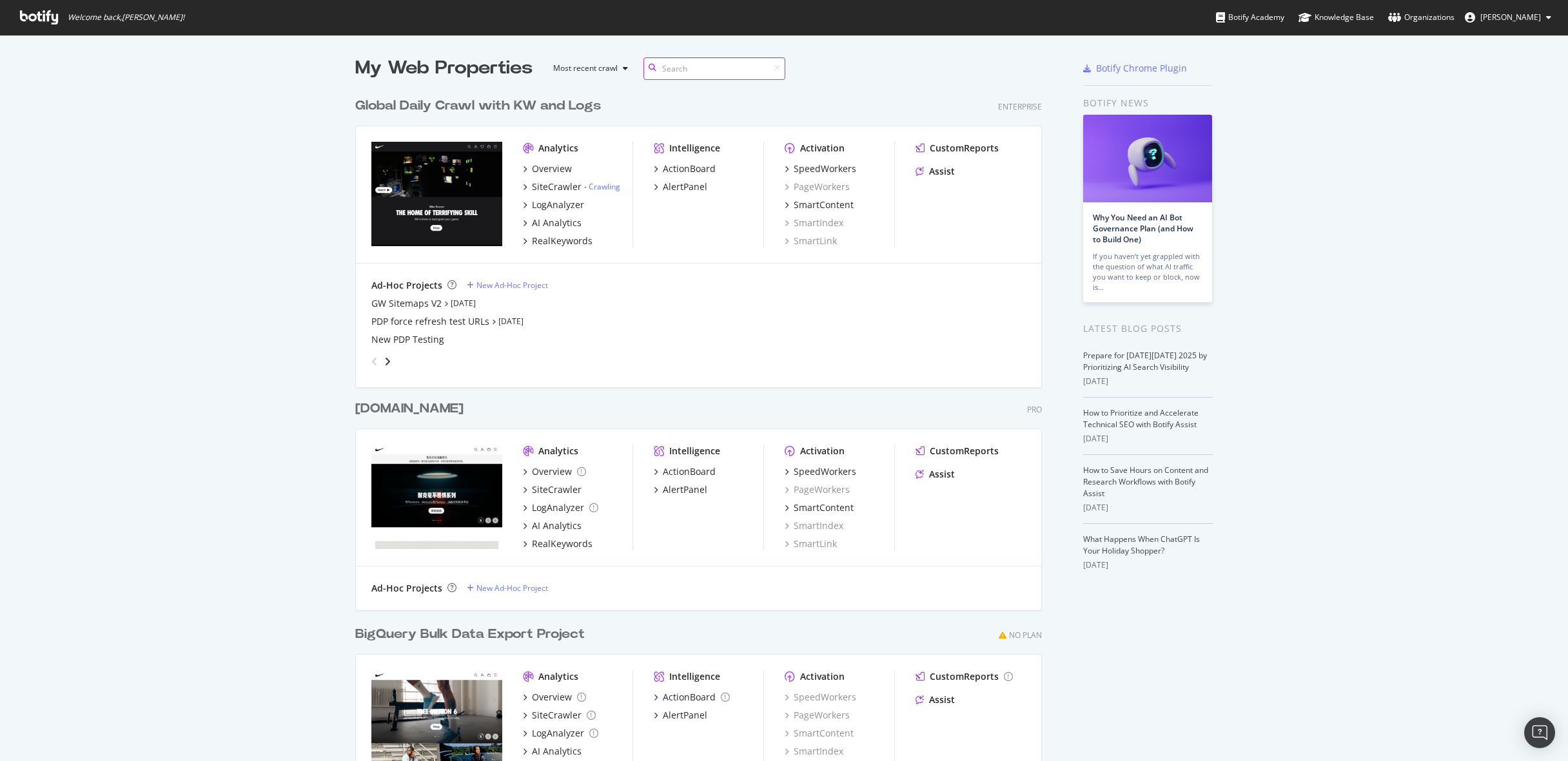
scroll to position [754, 697]
click at [744, 312] on div "GW Sitemaps V2 Oct 7th 25 PDP force refresh test URLs Nov 26th 24 New PDP Testi…" at bounding box center [698, 322] width 654 height 49
click at [811, 205] on div "SmartContent" at bounding box center [824, 204] width 60 height 13
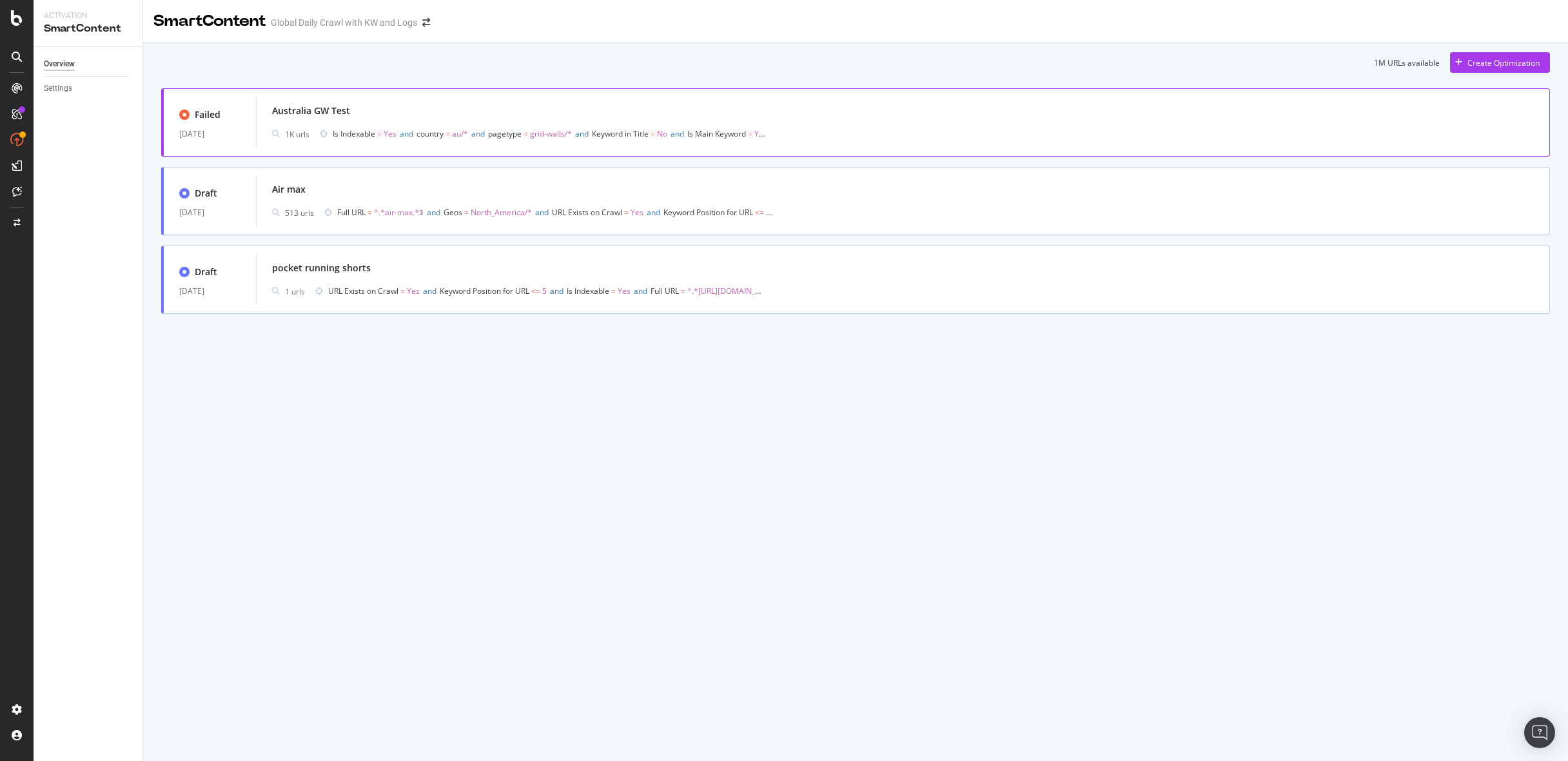
click at [421, 126] on span "Is Indexable = Yes and country = au/* and pagetype = grid-walls/* and Keyword i…" at bounding box center [551, 134] width 435 height 18
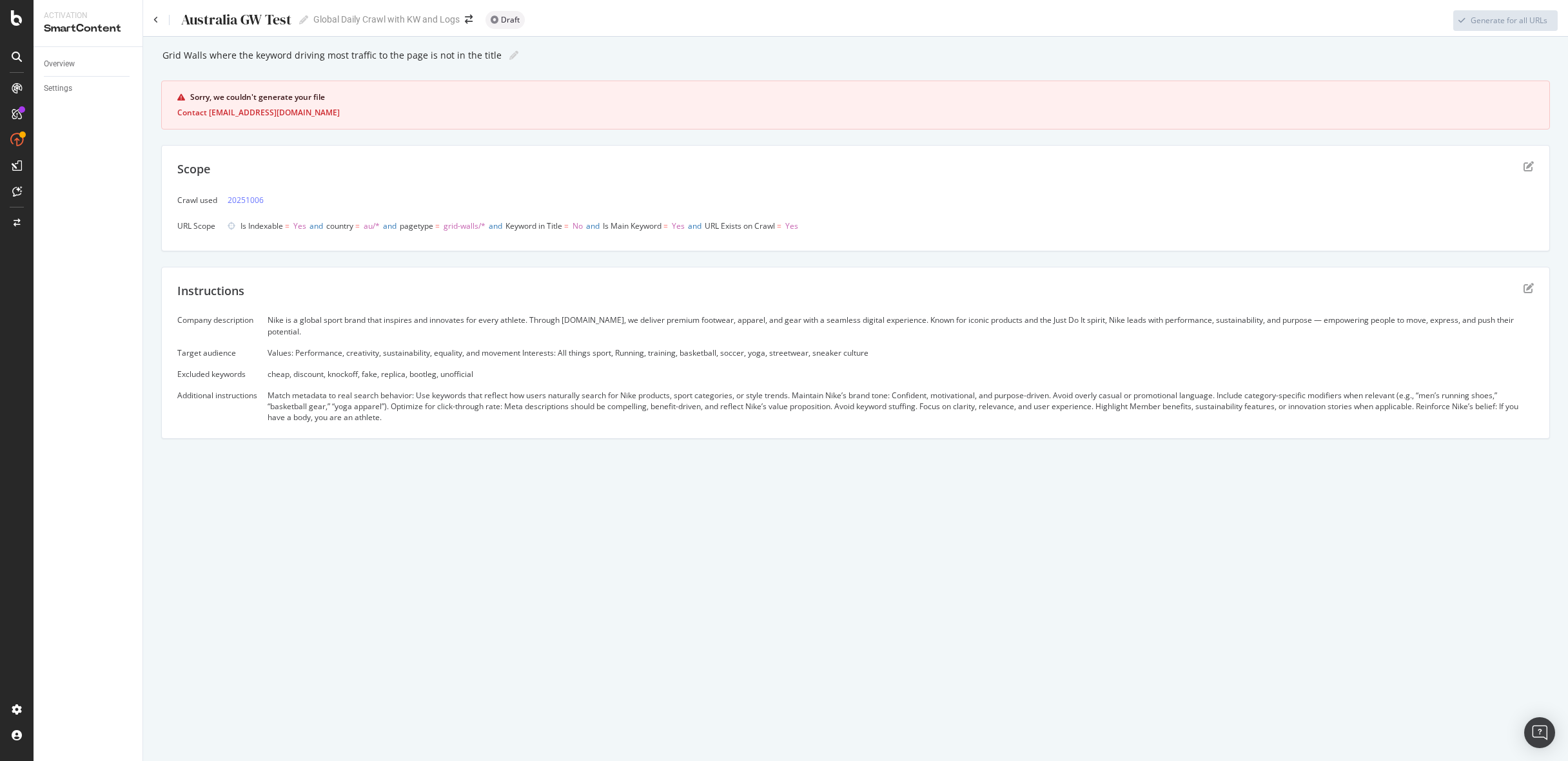
click at [1520, 165] on div "Scope" at bounding box center [856, 178] width 1357 height 32
click at [1527, 164] on icon "edit" at bounding box center [1528, 166] width 10 height 10
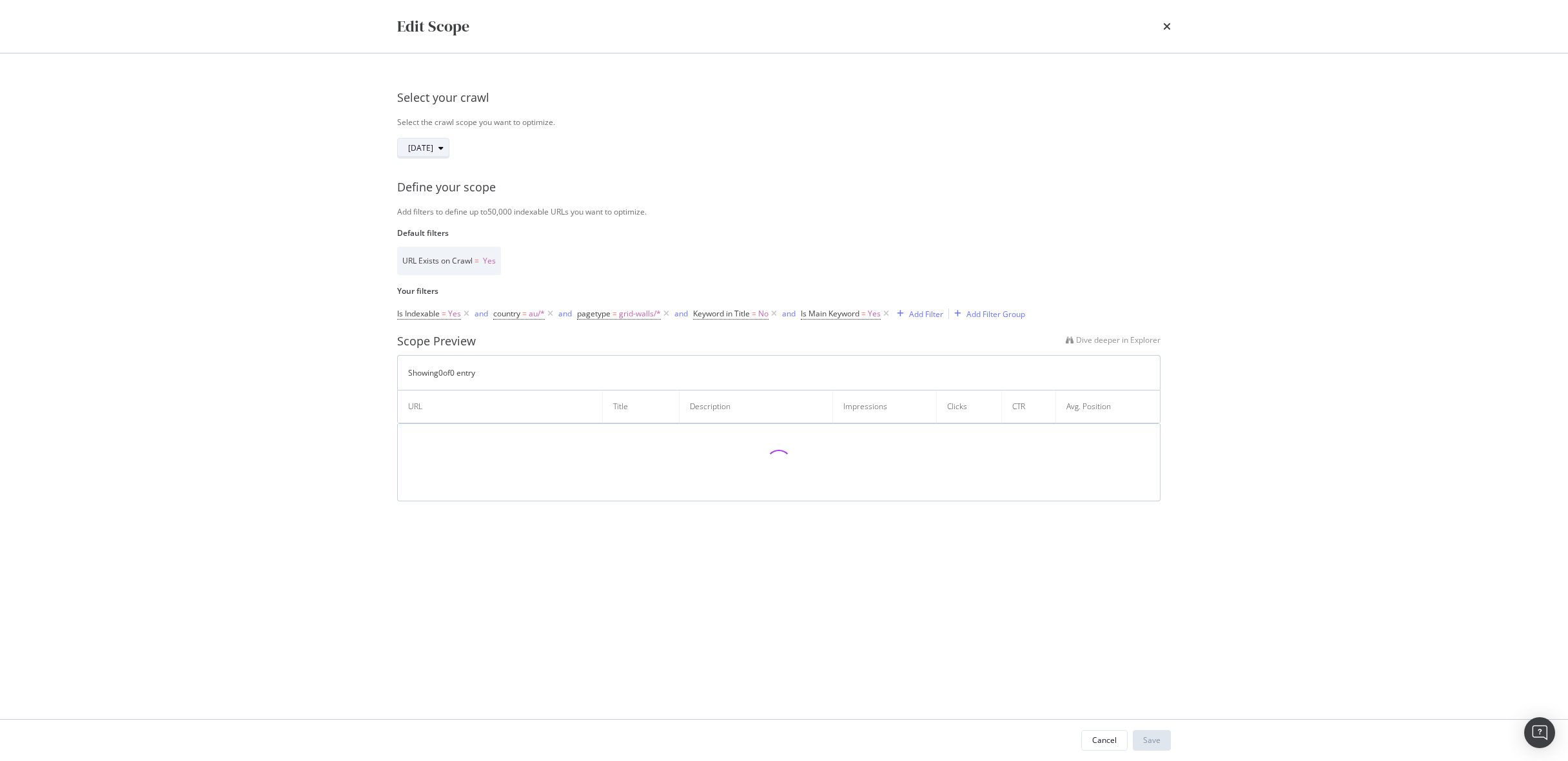
click at [449, 154] on div "2025 Oct. 6th" at bounding box center [428, 148] width 41 height 18
click at [455, 238] on div "2025 Oct. 5th" at bounding box center [475, 242] width 118 height 12
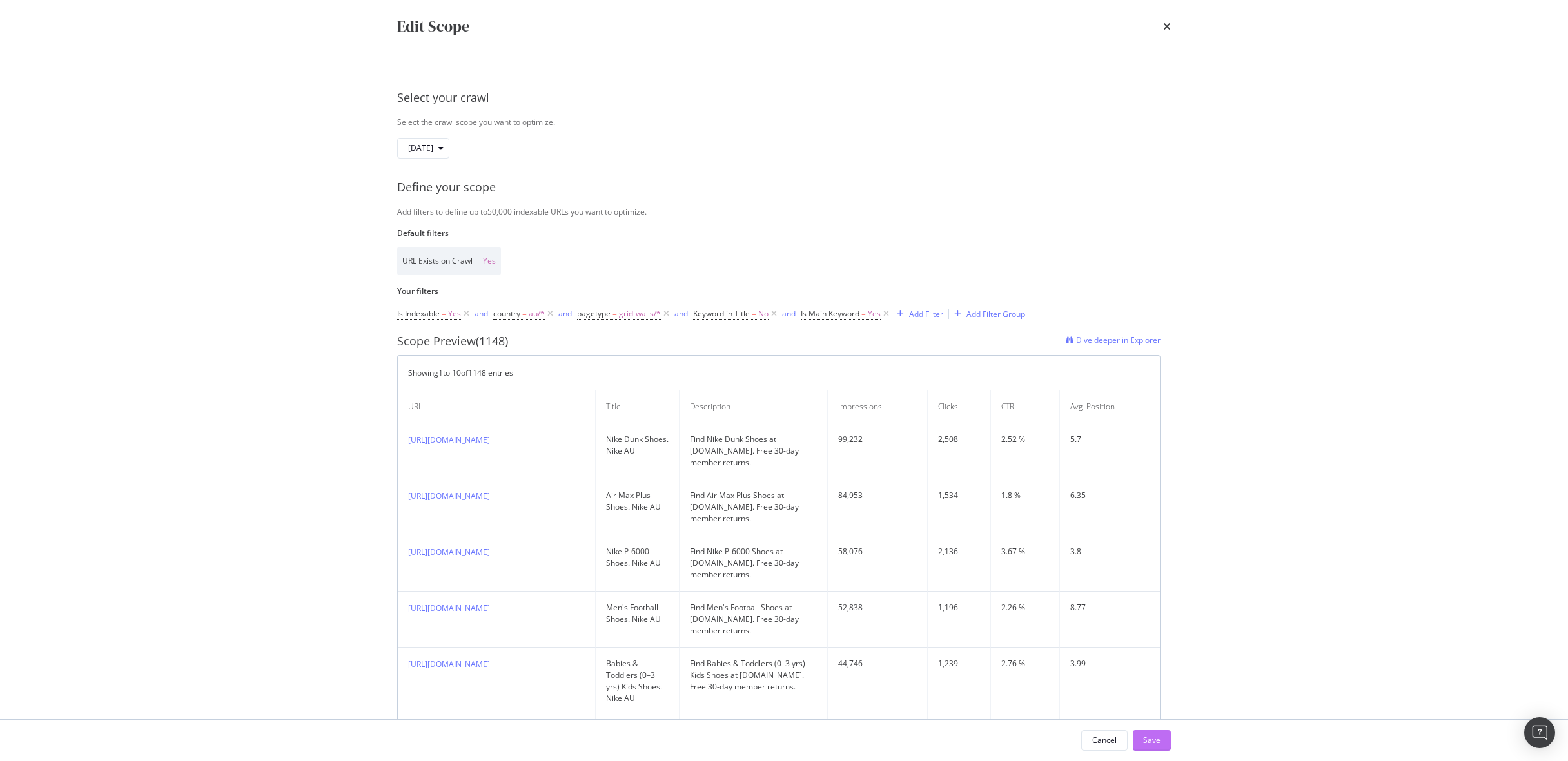
click at [1153, 742] on div "Save" at bounding box center [1152, 740] width 18 height 11
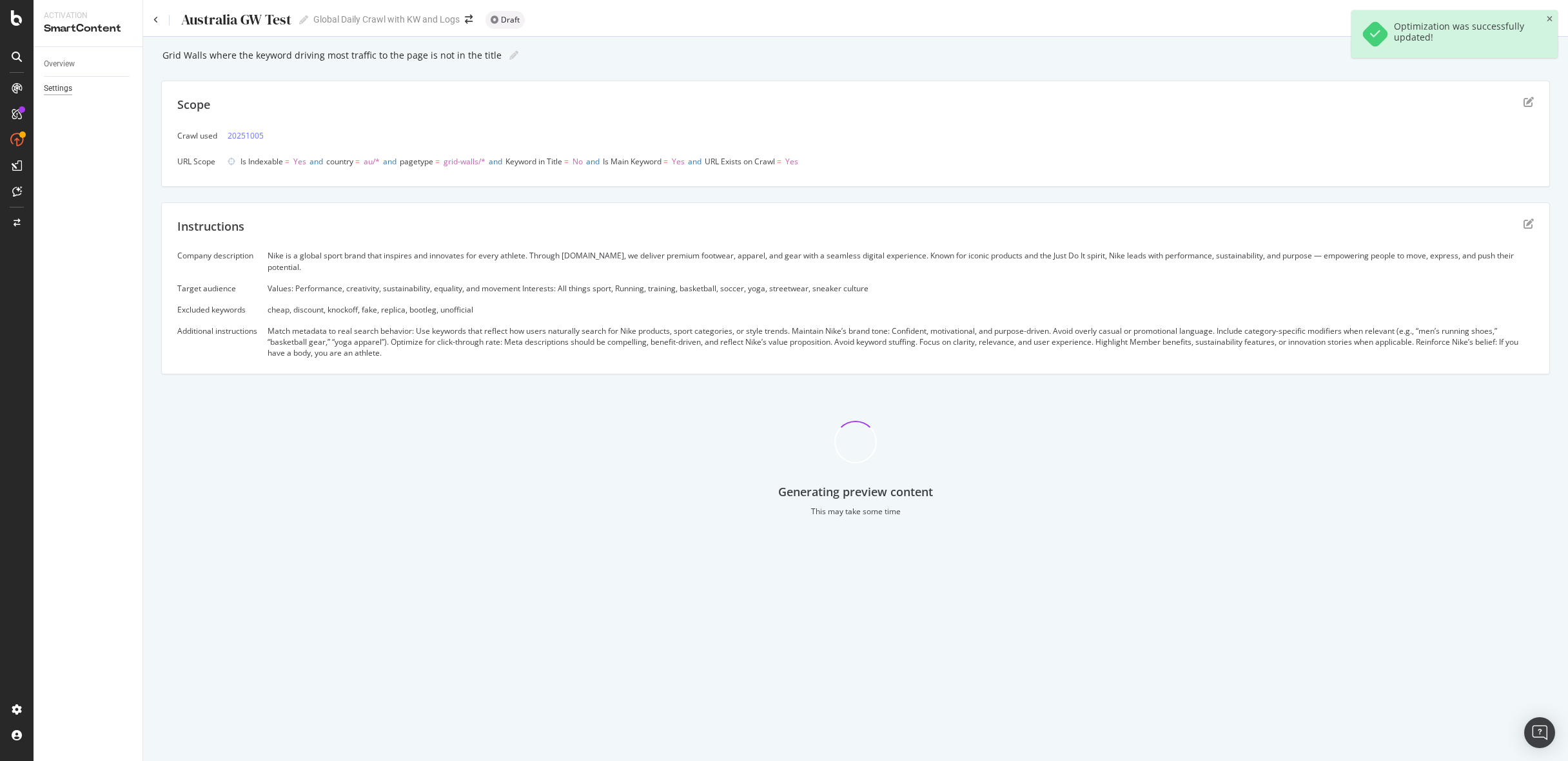
click at [66, 84] on div "Settings" at bounding box center [58, 88] width 28 height 14
click at [1201, 433] on div "Generating preview content This may take some time" at bounding box center [856, 458] width 1389 height 138
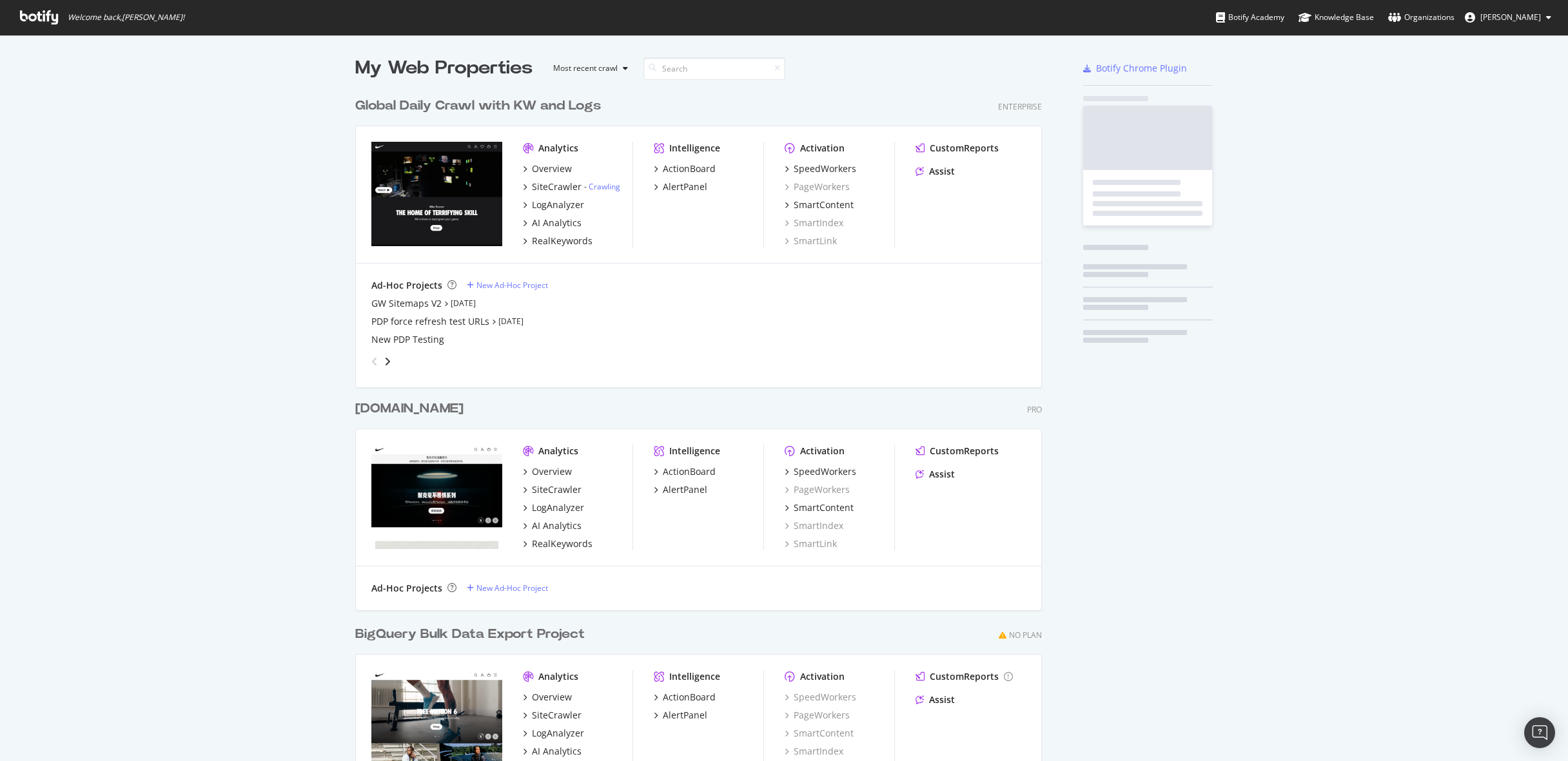
scroll to position [754, 697]
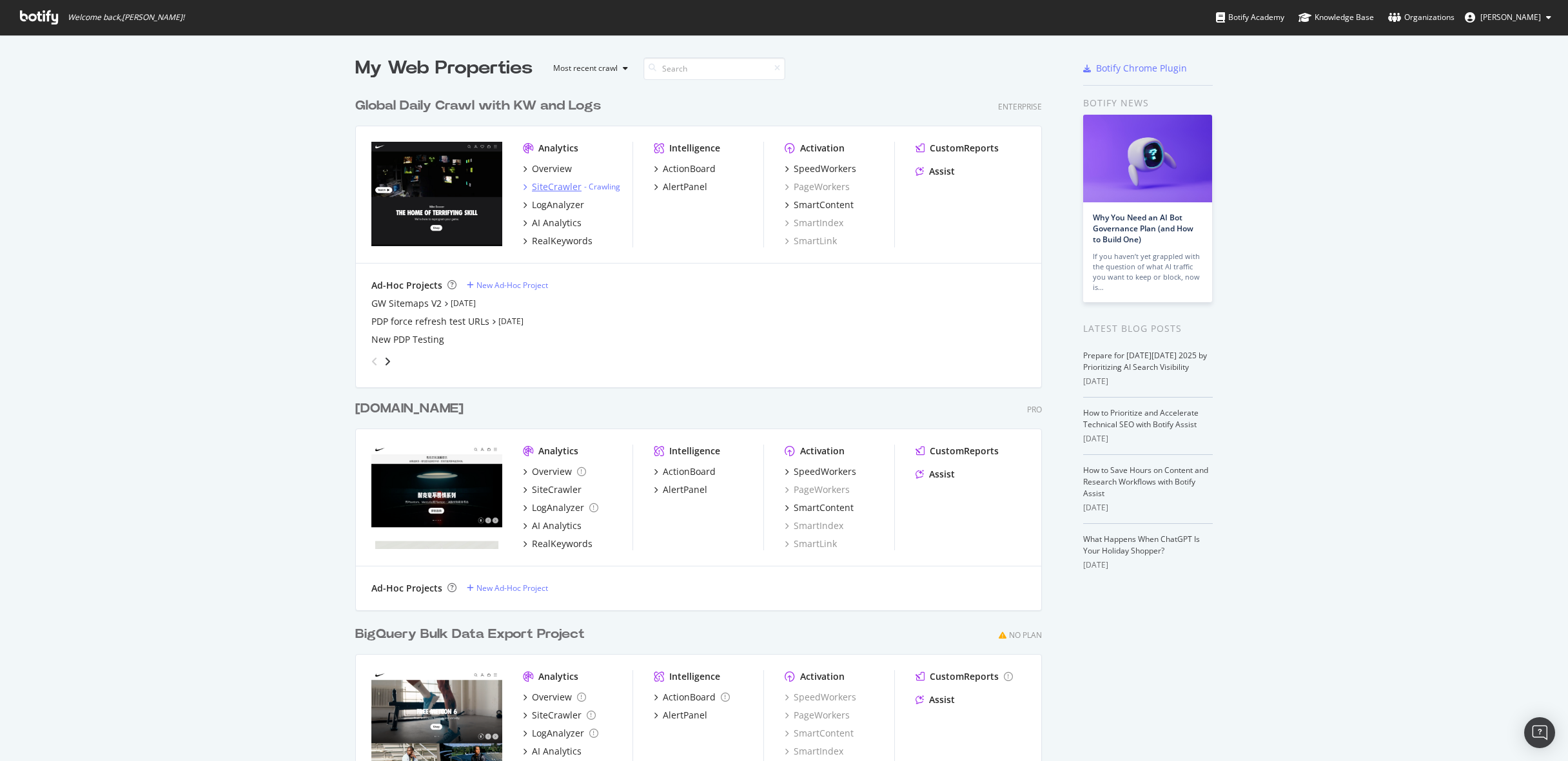
click at [554, 190] on div "SiteCrawler" at bounding box center [557, 187] width 50 height 13
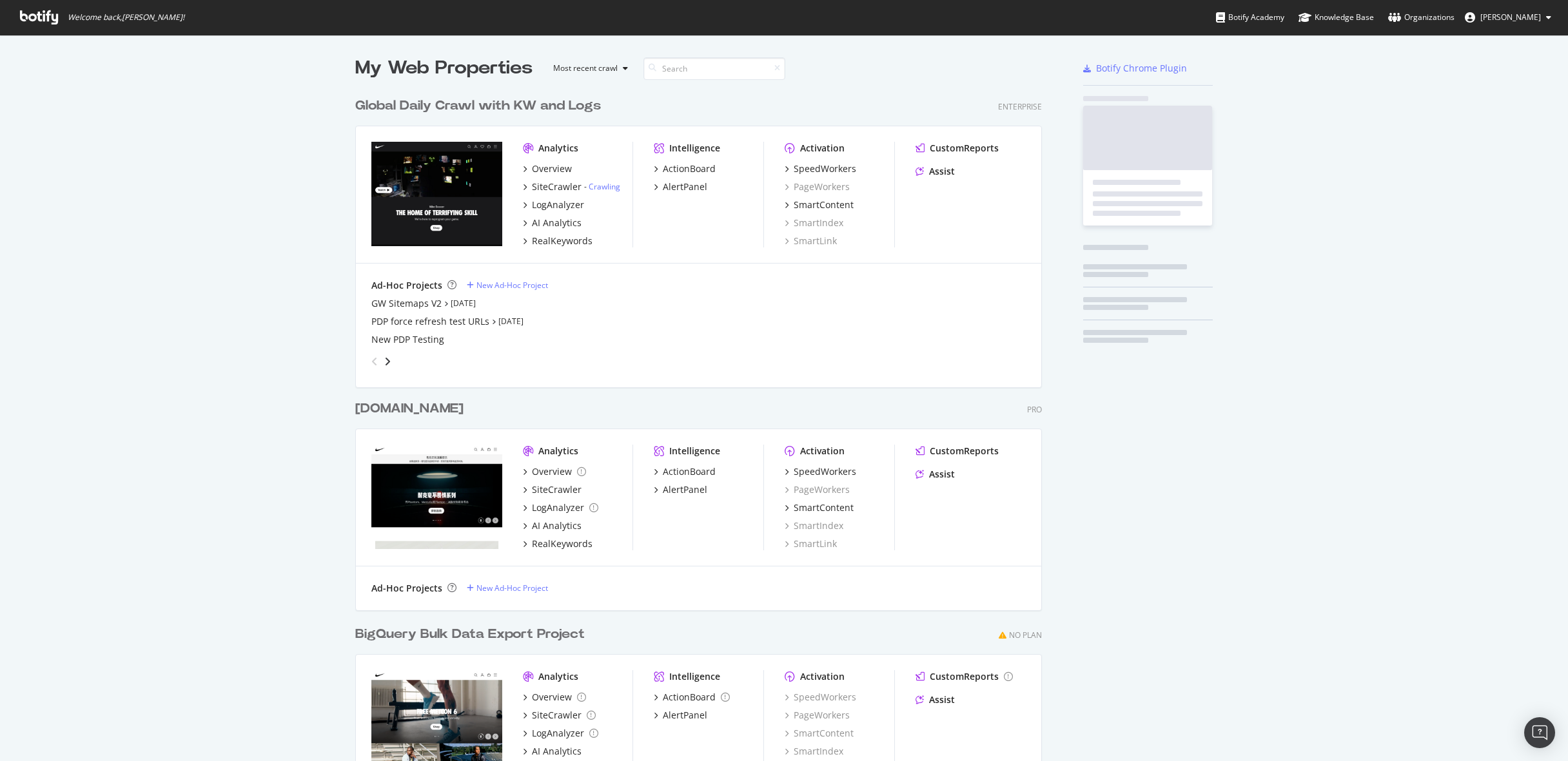
scroll to position [761, 1568]
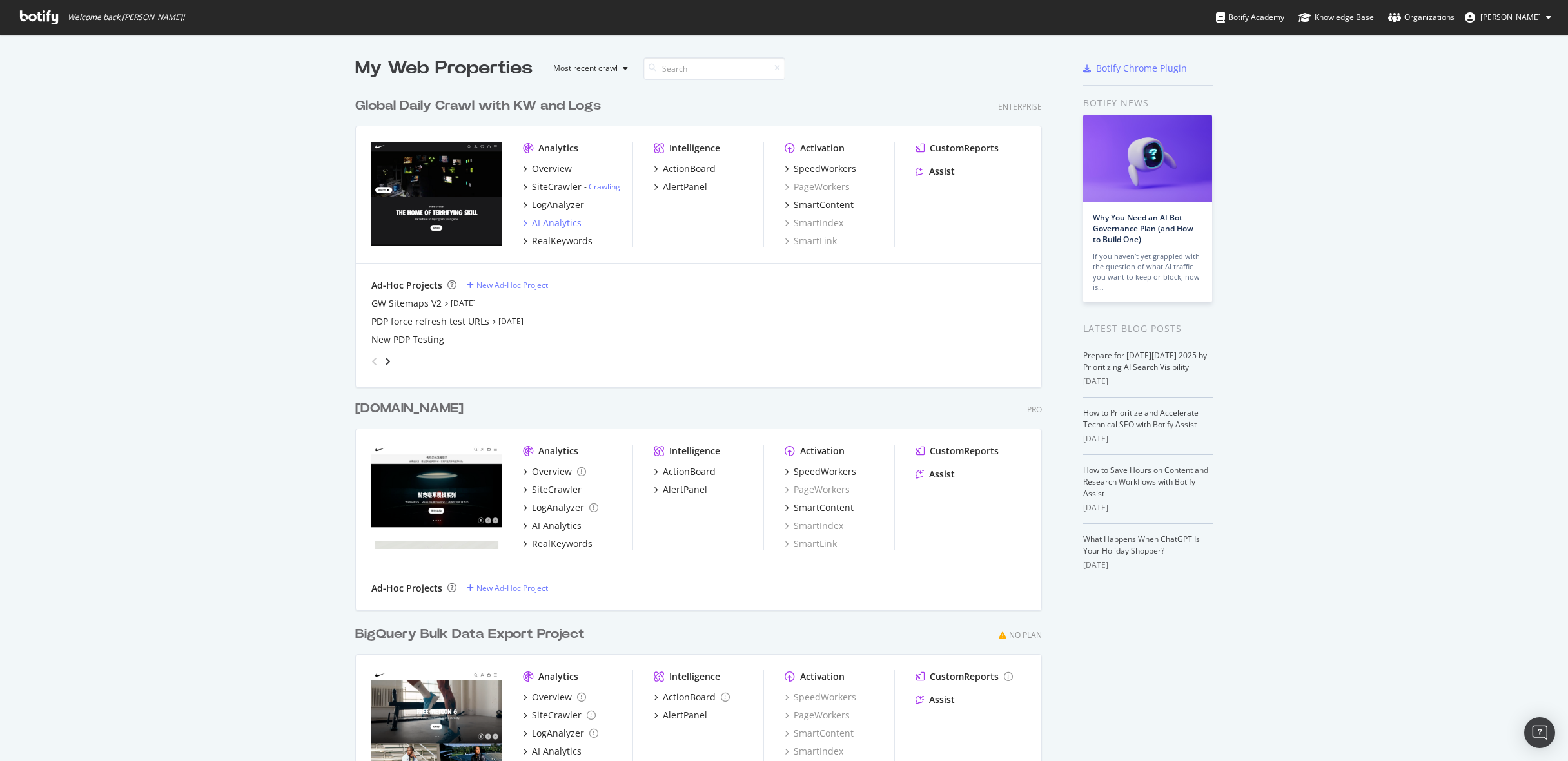
click at [527, 225] on div "AI Analytics" at bounding box center [552, 223] width 58 height 13
click at [562, 222] on div "AI Analytics" at bounding box center [557, 223] width 50 height 13
click at [555, 218] on div "AI Analytics" at bounding box center [557, 223] width 50 height 13
click at [554, 186] on div "SiteCrawler" at bounding box center [557, 187] width 50 height 13
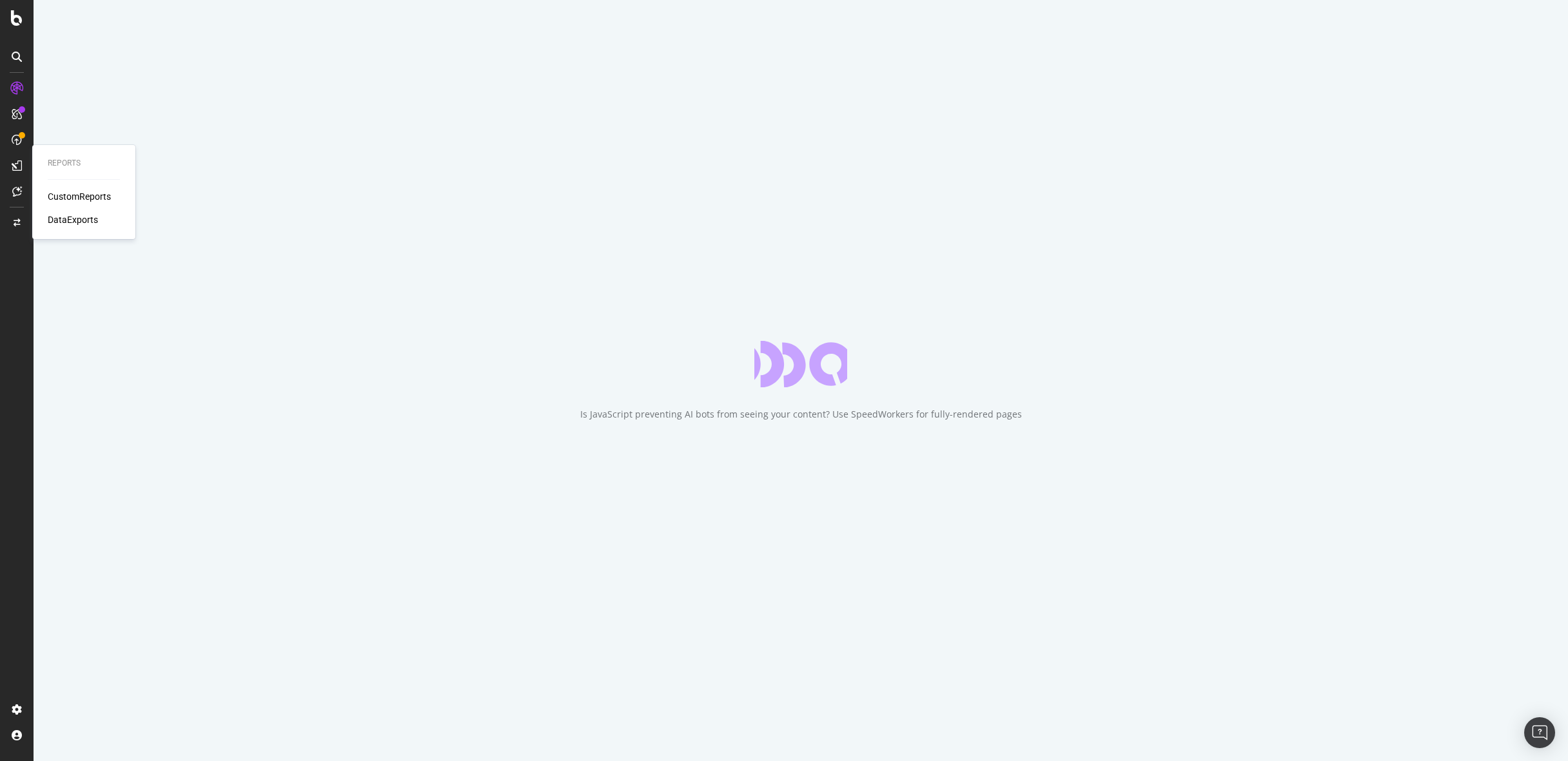
click at [75, 220] on div "DataExports" at bounding box center [72, 220] width 50 height 13
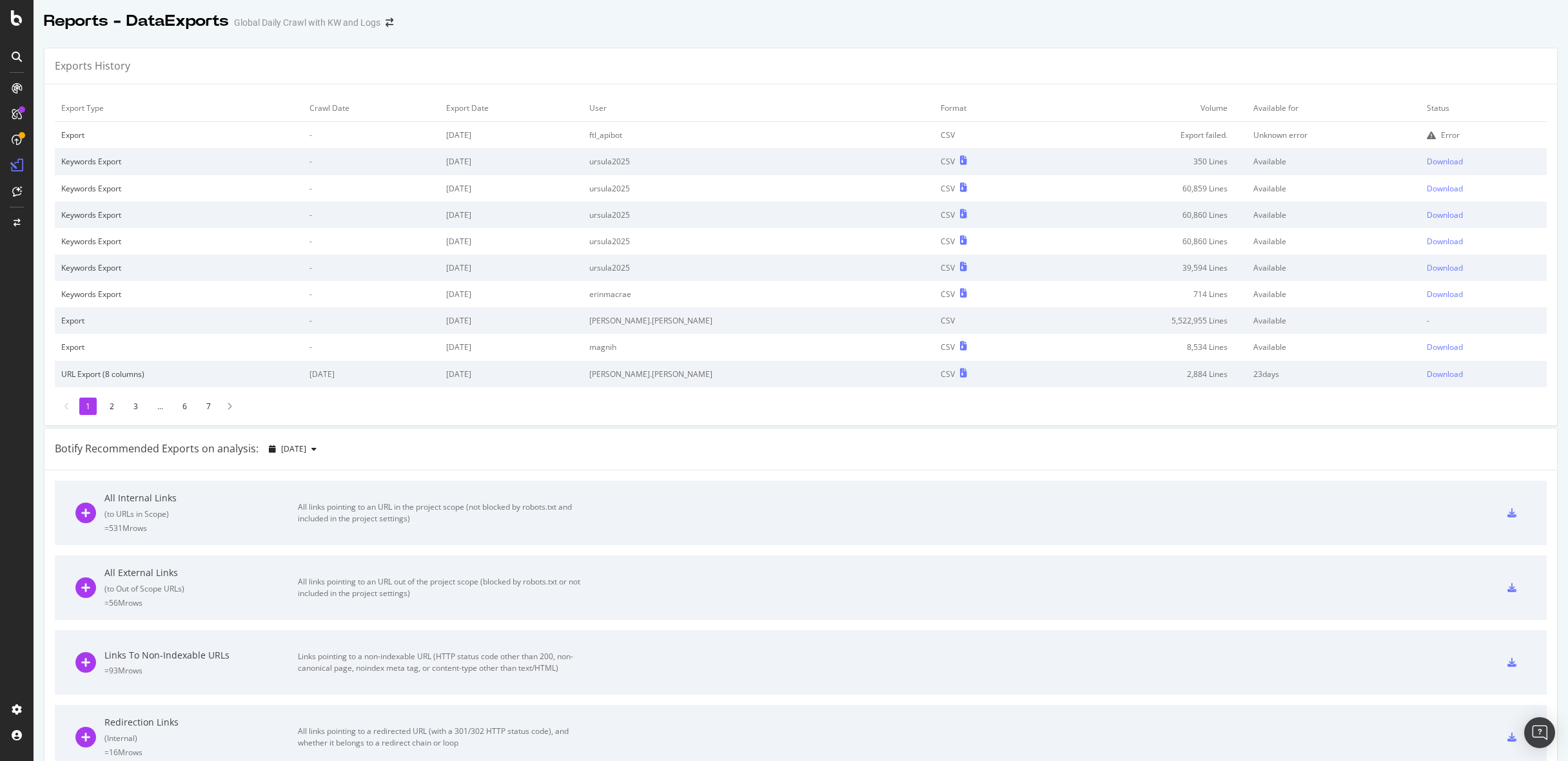
click at [1170, 322] on td "5,522,955 Lines" at bounding box center [1141, 321] width 211 height 26
click at [118, 408] on li "2" at bounding box center [112, 406] width 18 height 18
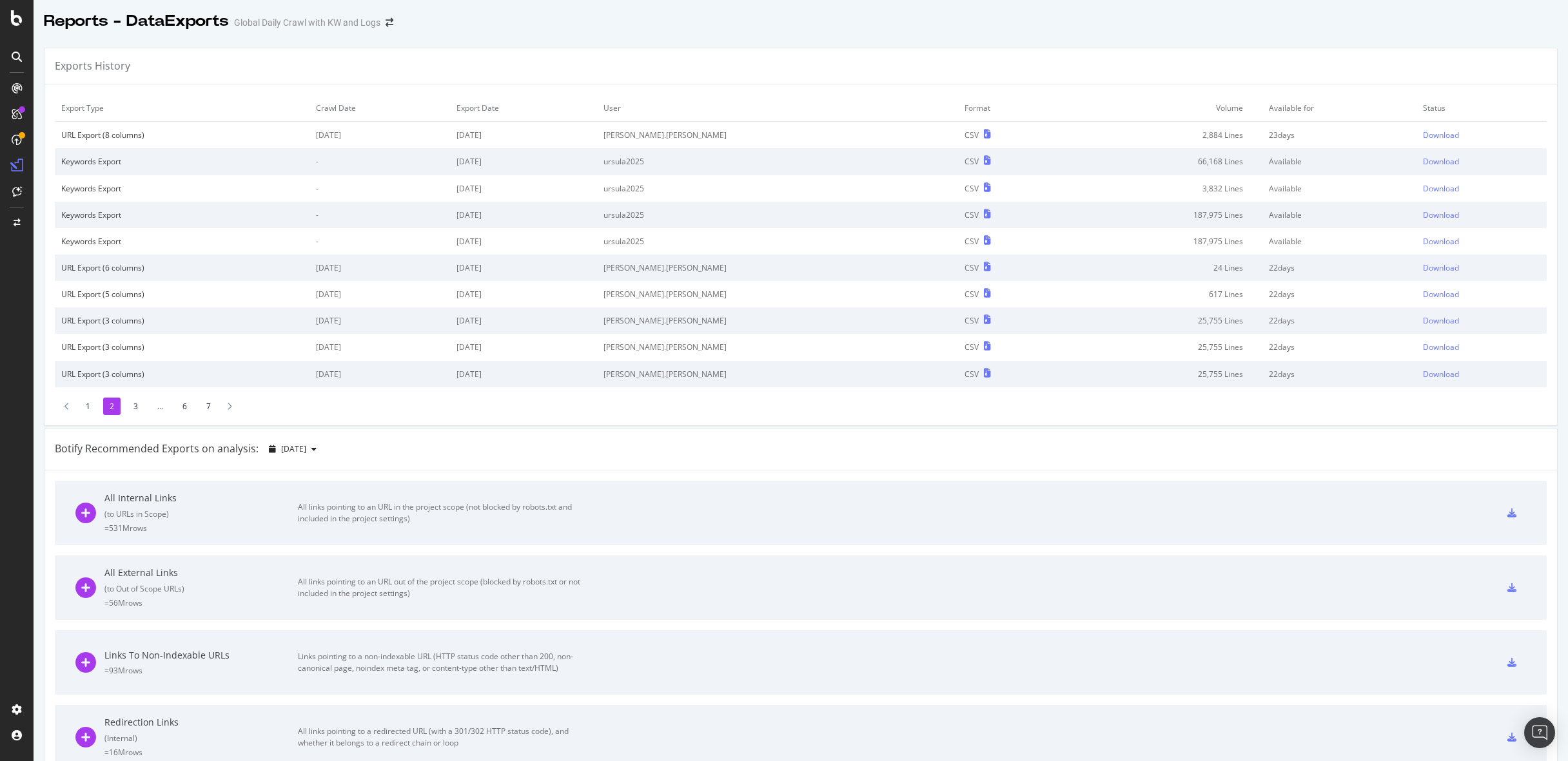
click at [135, 424] on div "Export Type Crawl Date Export Date User Format Volume Available for Status URL …" at bounding box center [801, 255] width 1513 height 341
click at [135, 416] on div "Export Type Crawl Date Export Date User Format Volume Available for Status URL …" at bounding box center [801, 255] width 1513 height 341
click at [135, 409] on li "3" at bounding box center [135, 406] width 18 height 18
click at [117, 407] on li "2" at bounding box center [112, 406] width 18 height 18
click at [92, 407] on li "1" at bounding box center [88, 406] width 18 height 18
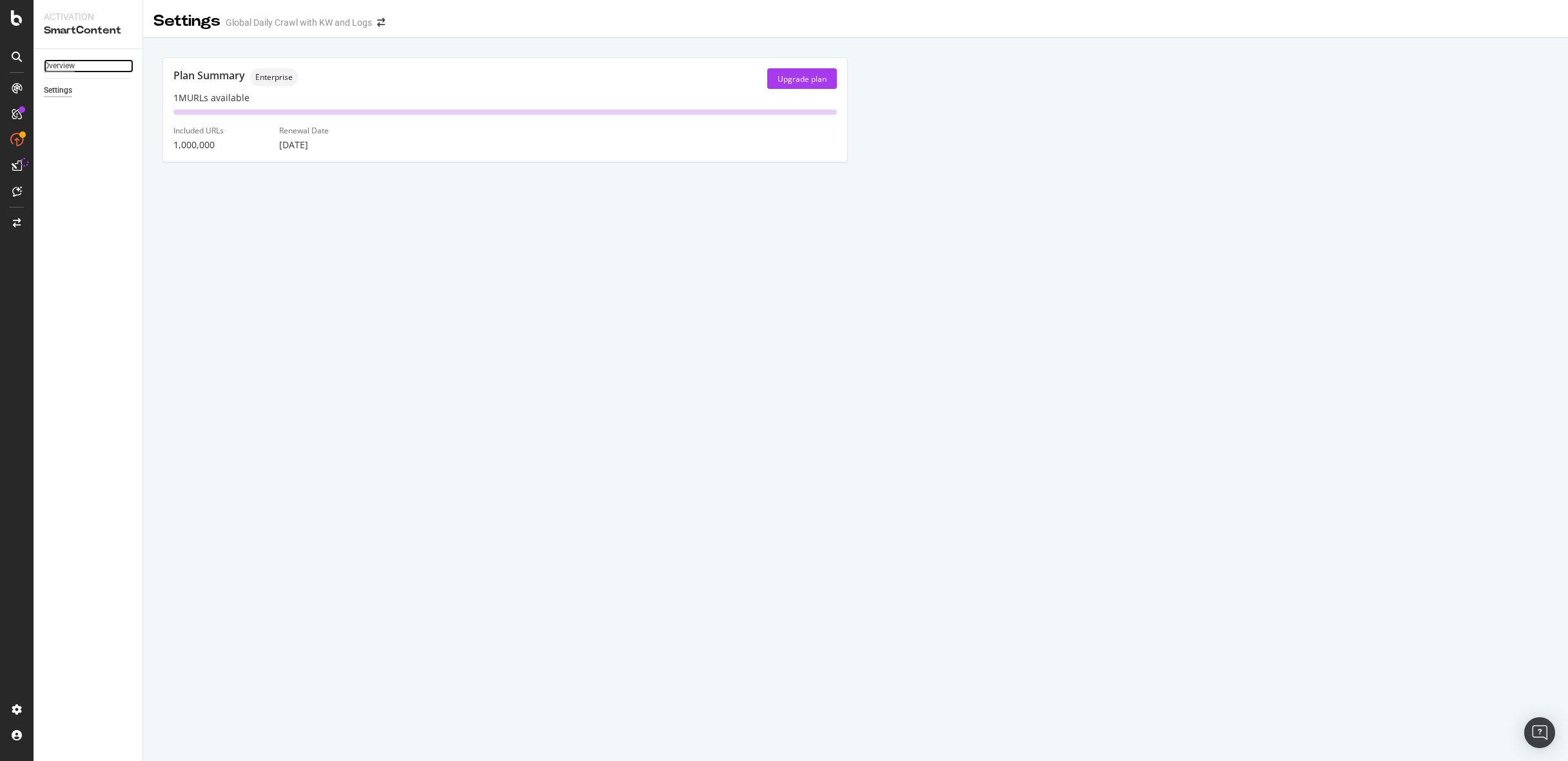
click at [66, 60] on div "Overview" at bounding box center [59, 66] width 31 height 14
